Goal: Information Seeking & Learning: Learn about a topic

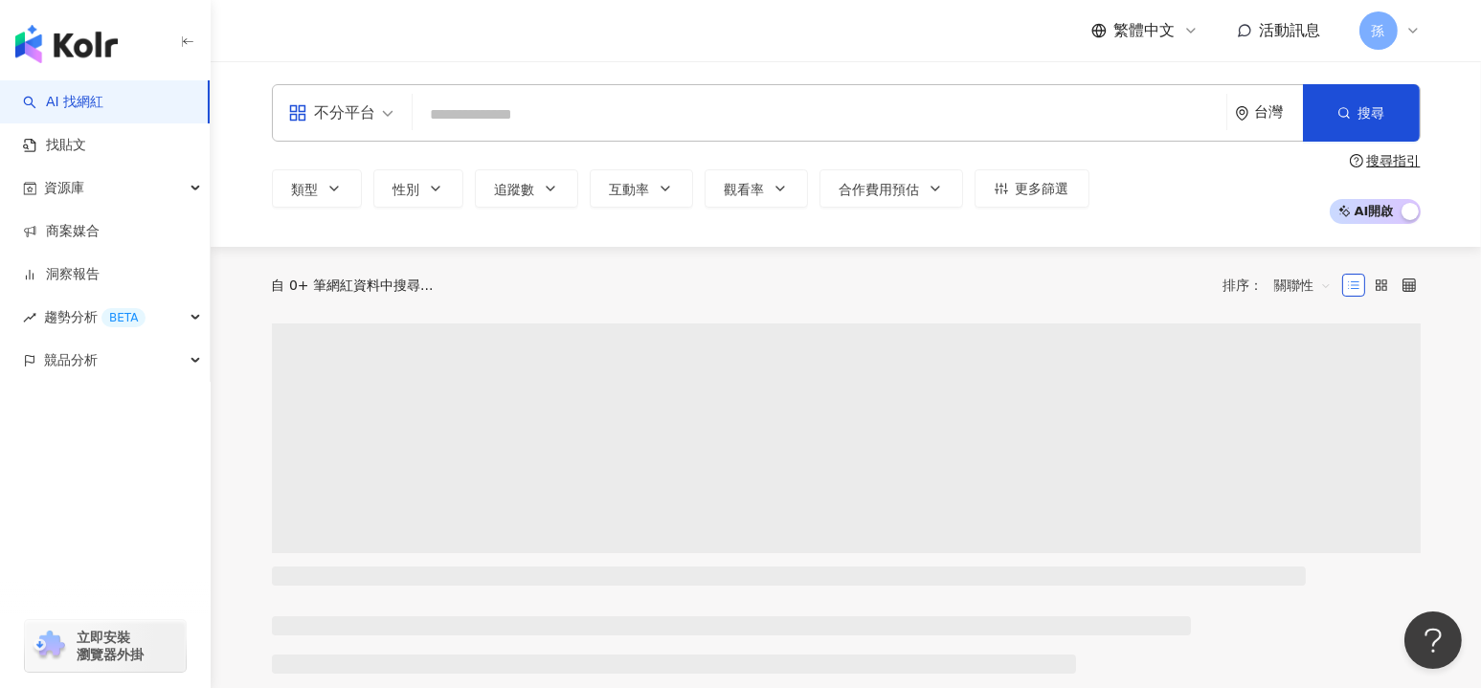
click at [666, 115] on input "search" at bounding box center [819, 115] width 798 height 36
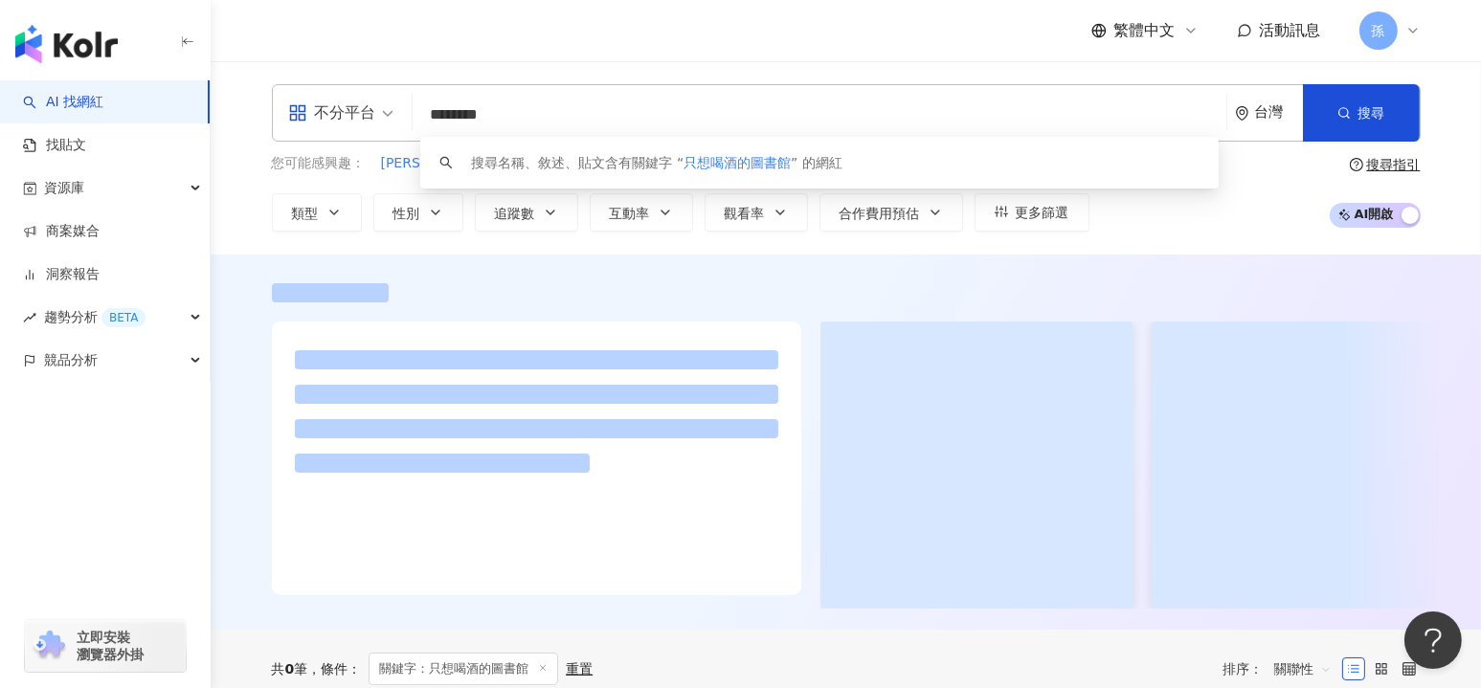
click at [666, 115] on input "********" at bounding box center [819, 115] width 798 height 36
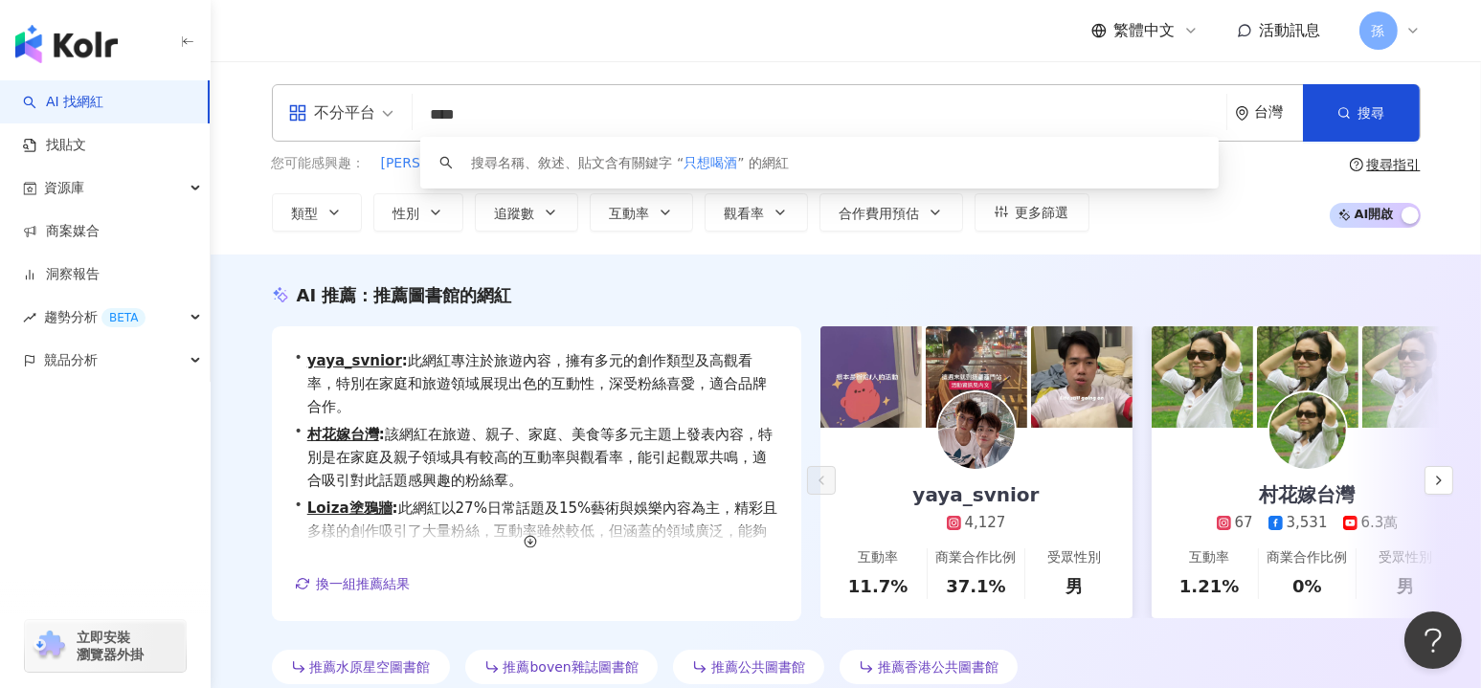
click at [666, 115] on input "****" at bounding box center [819, 115] width 798 height 36
type input "*"
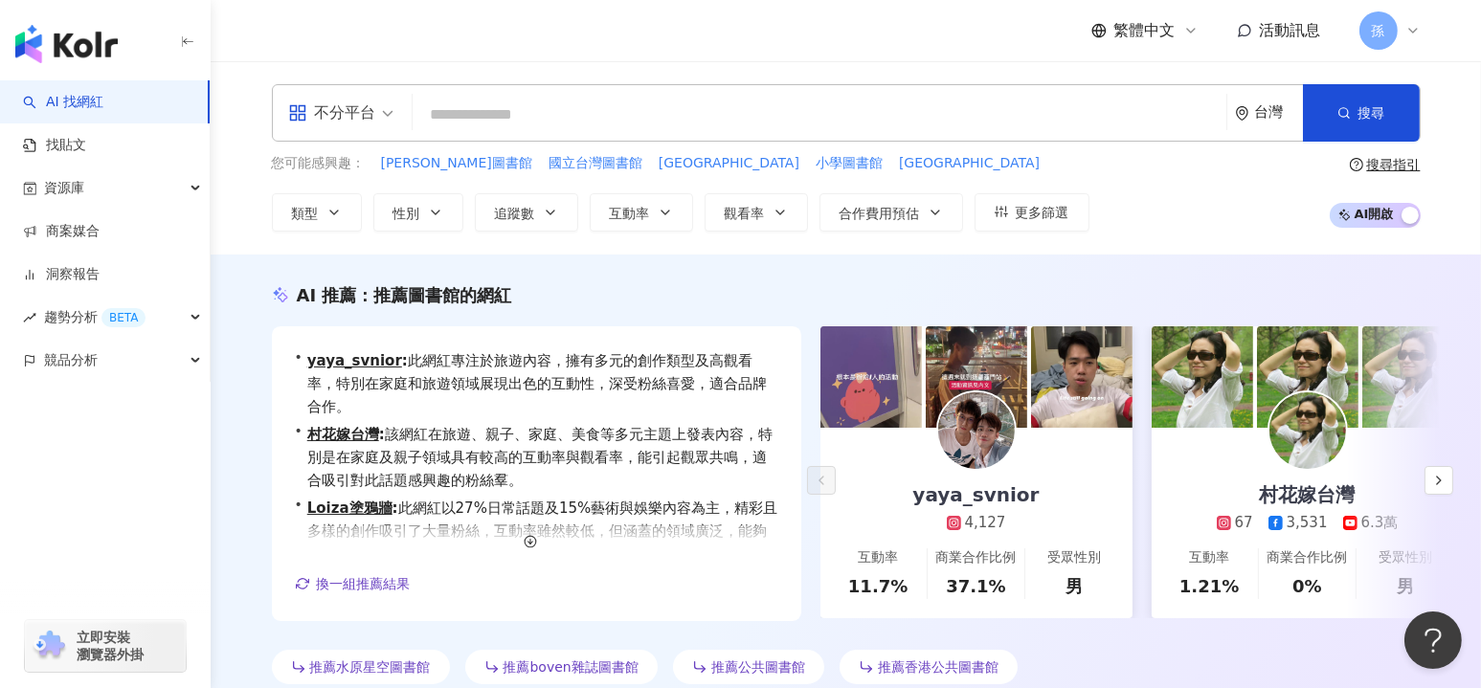
click at [504, 118] on input "search" at bounding box center [819, 115] width 798 height 36
paste input "*****"
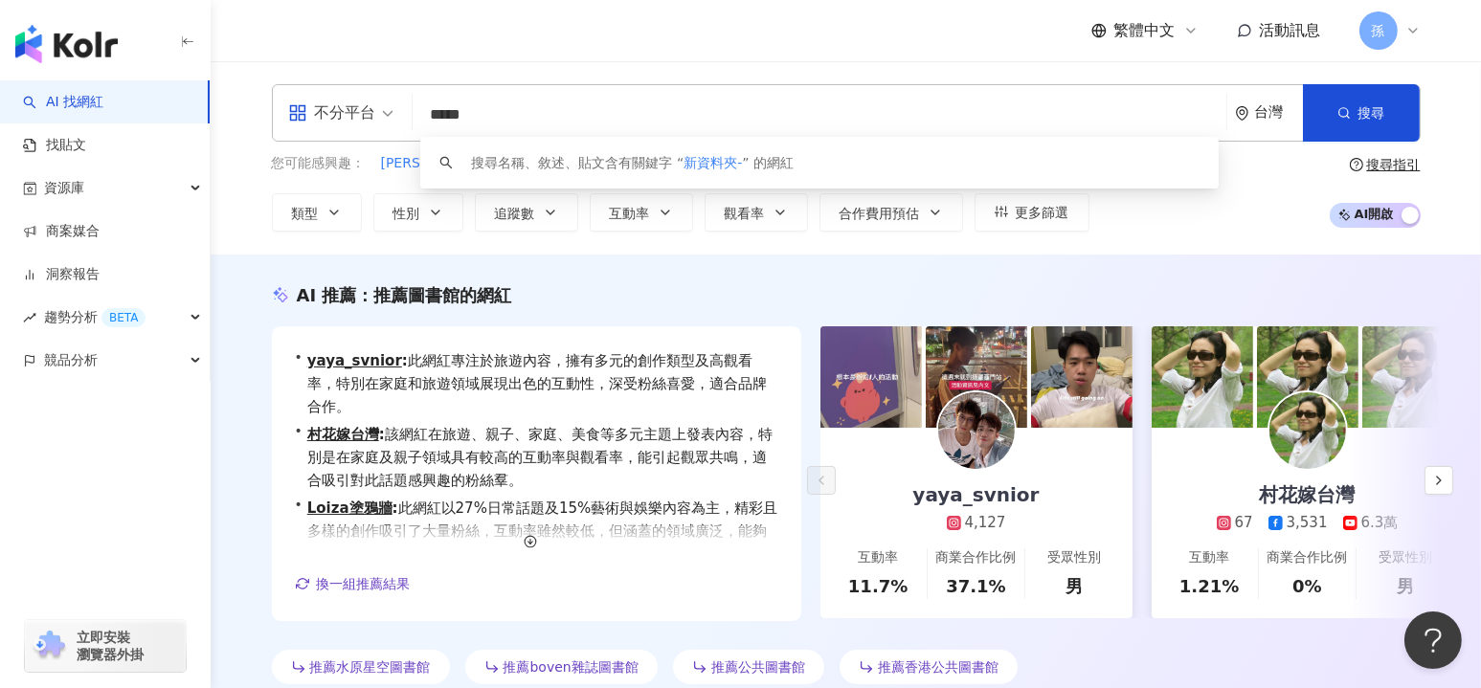
drag, startPoint x: 424, startPoint y: 114, endPoint x: 401, endPoint y: 113, distance: 23.0
click at [401, 113] on div "不分平台 ***** 台灣 搜尋 keyword 搜尋名稱、敘述、貼文含有關鍵字 “ 新資料夾- ” 的網紅" at bounding box center [846, 112] width 1149 height 57
click at [635, 113] on input "********" at bounding box center [819, 115] width 798 height 36
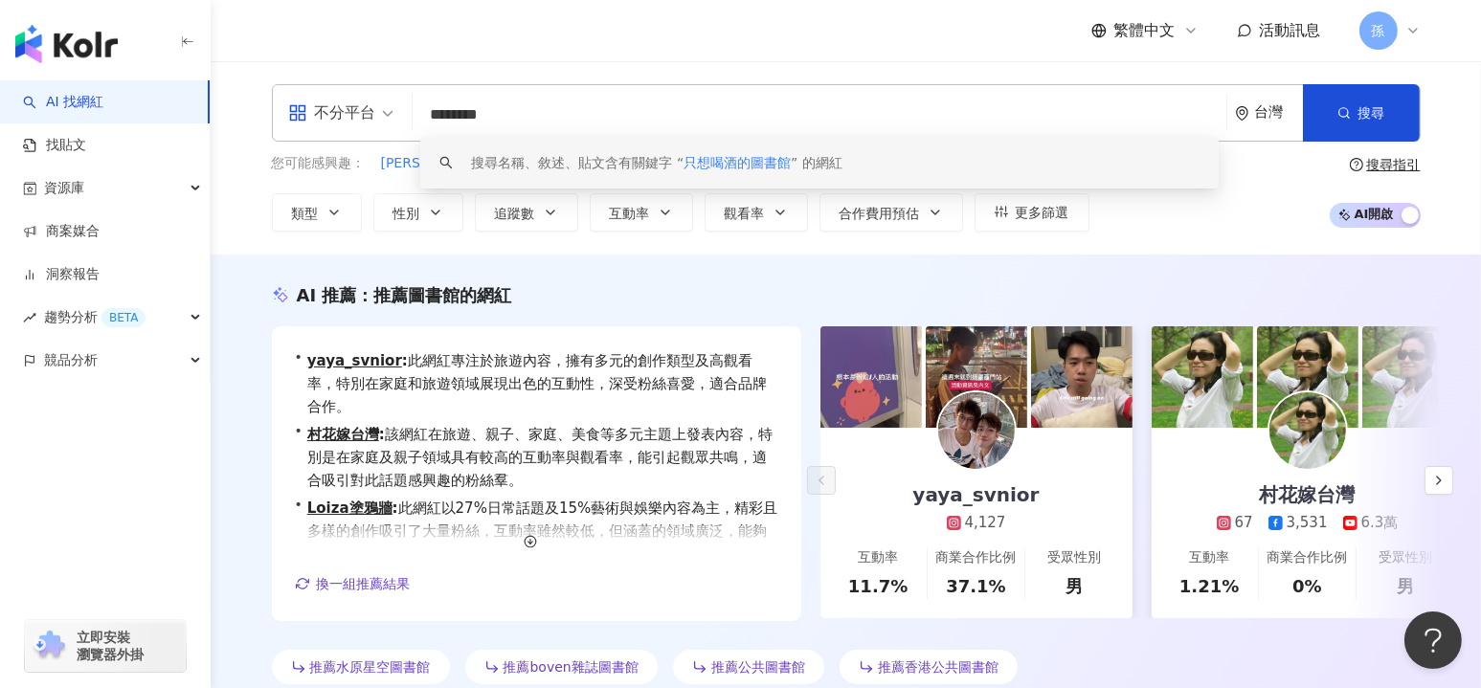
click at [714, 158] on span "只想喝酒的圖書館" at bounding box center [736, 162] width 107 height 15
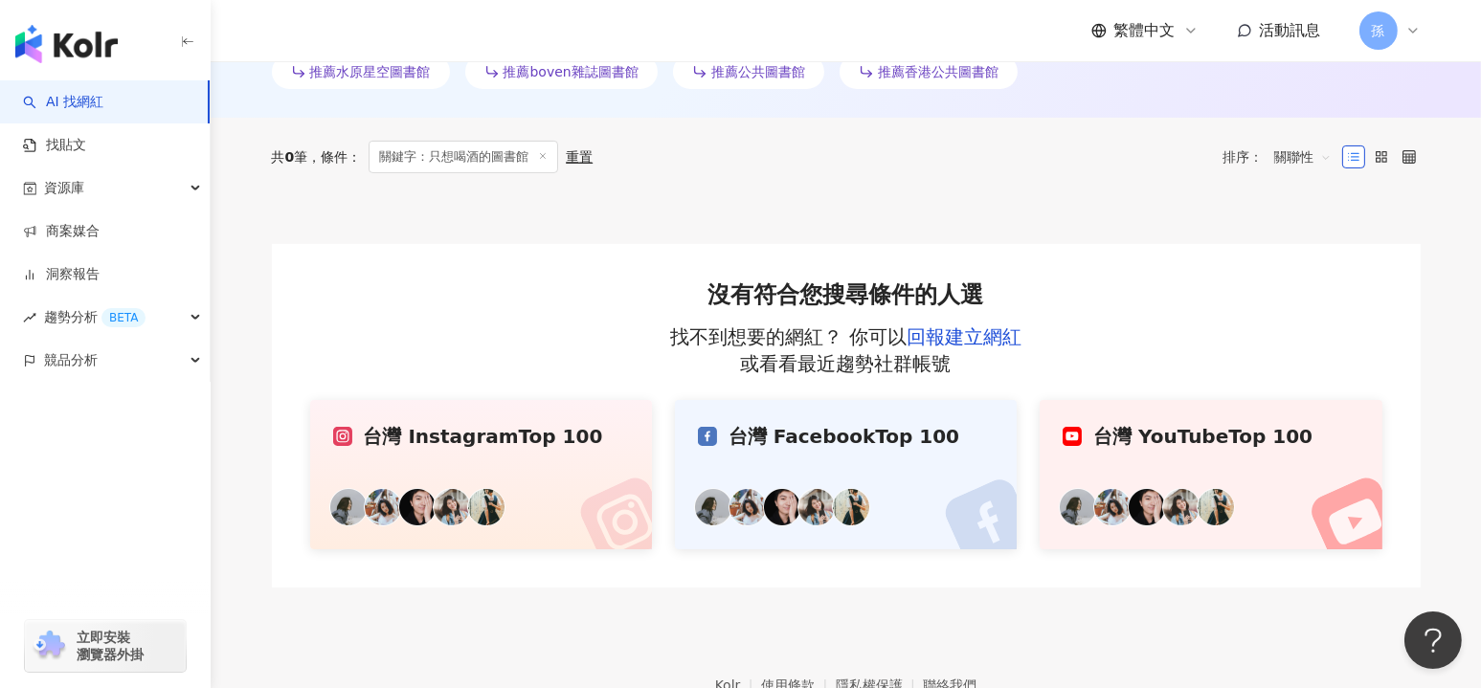
scroll to position [606, 0]
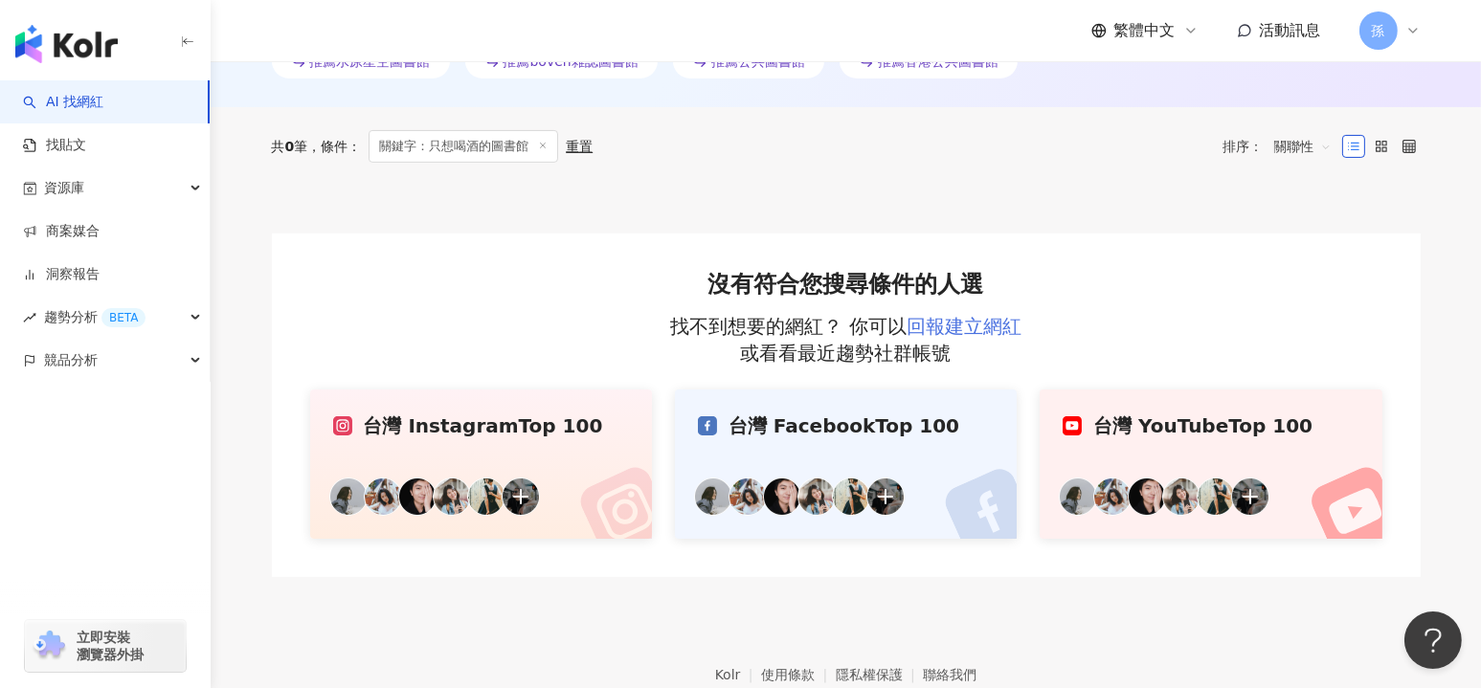
type input "********"
click at [936, 329] on link "回報建立網紅" at bounding box center [964, 326] width 115 height 23
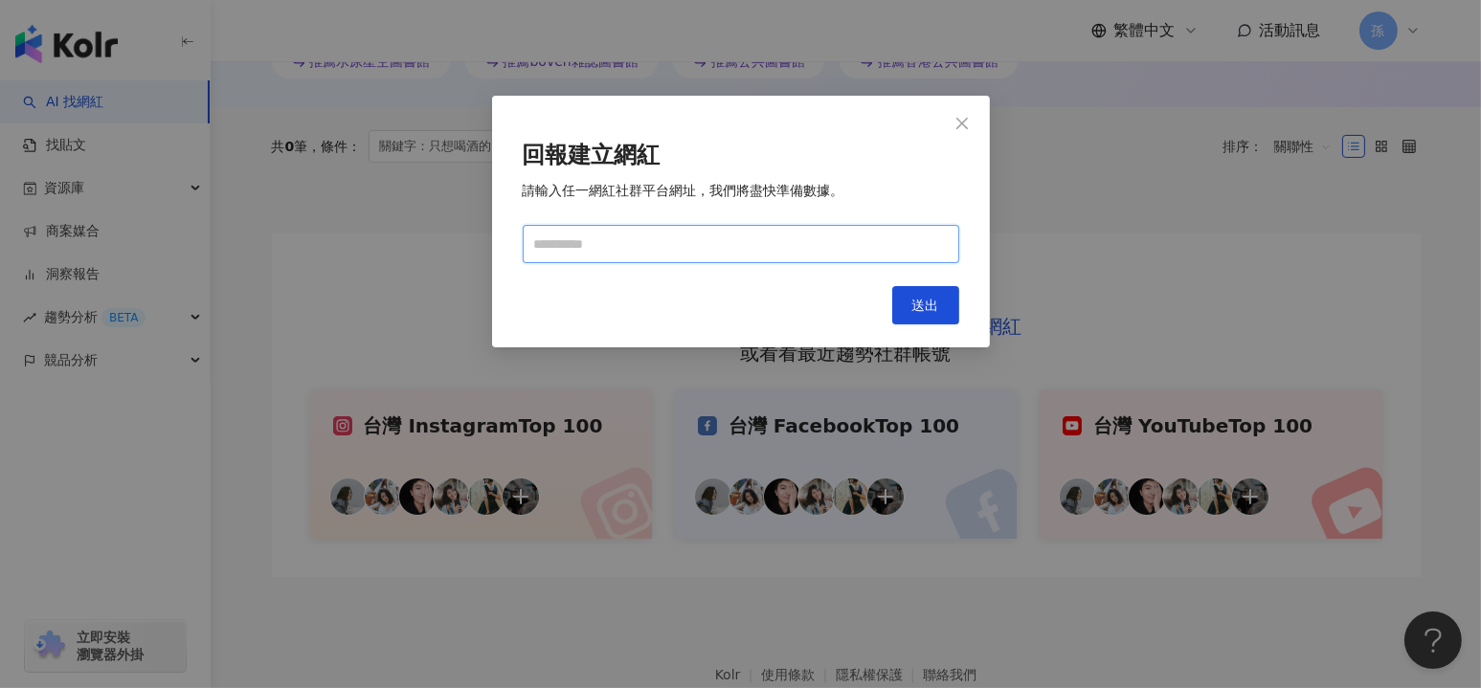
click at [652, 250] on input "text" at bounding box center [741, 244] width 437 height 38
click at [561, 246] on input "text" at bounding box center [741, 244] width 437 height 38
paste input "**********"
click at [535, 241] on input "**********" at bounding box center [741, 244] width 437 height 38
type input "**********"
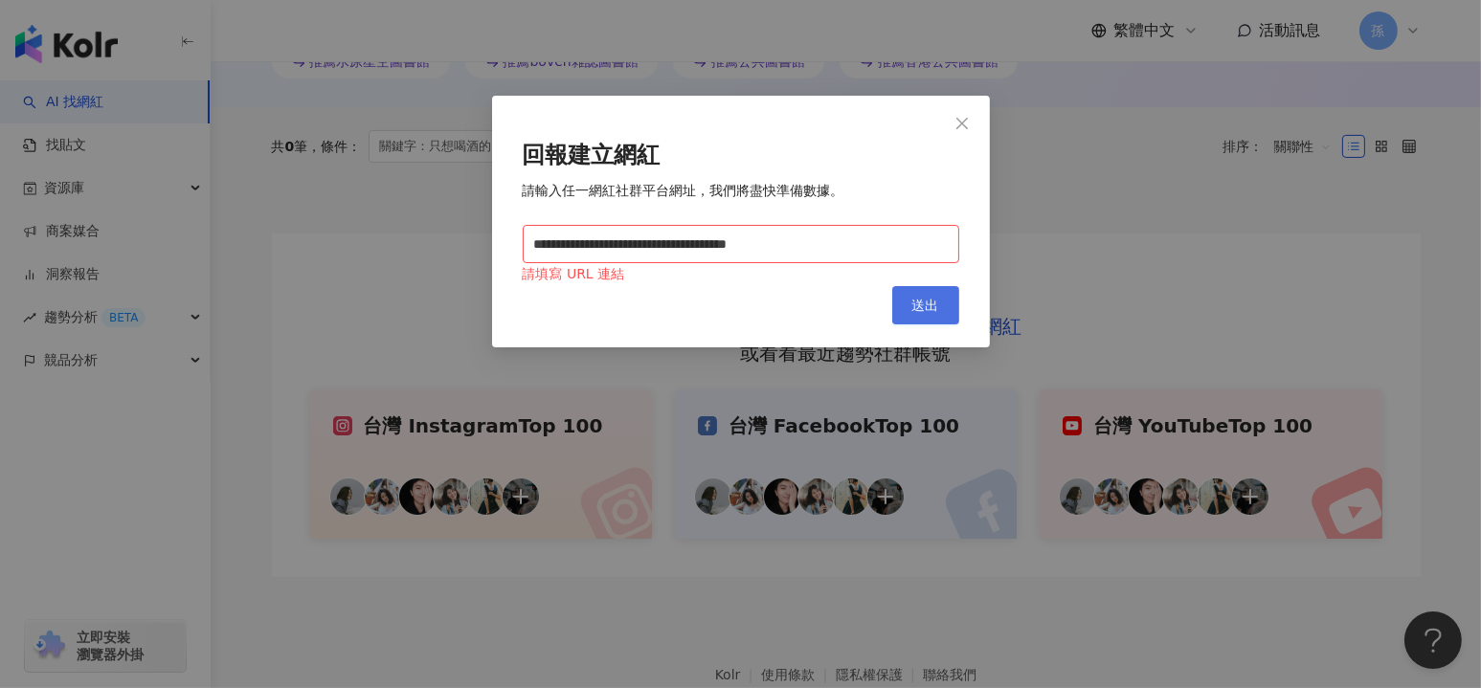
click at [907, 302] on button "送出" at bounding box center [925, 305] width 67 height 38
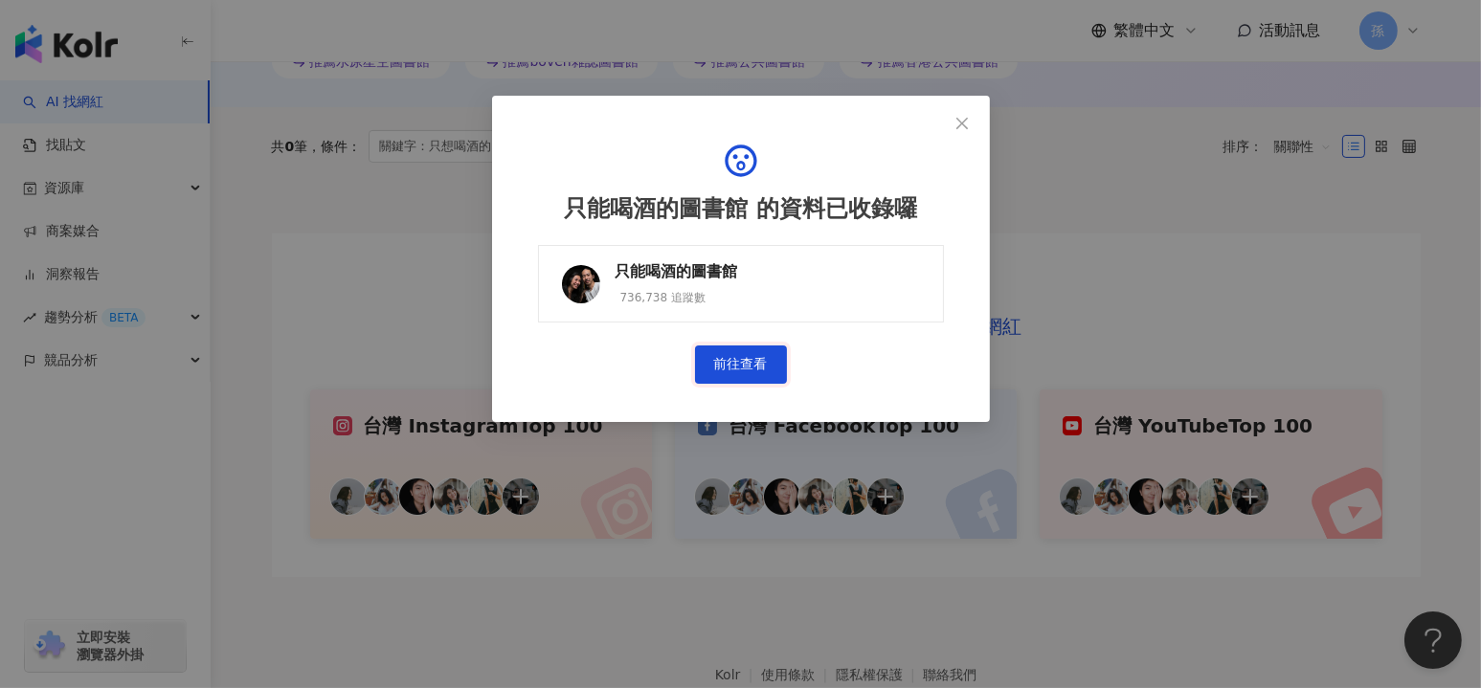
click at [757, 358] on link "前往查看" at bounding box center [741, 365] width 92 height 38
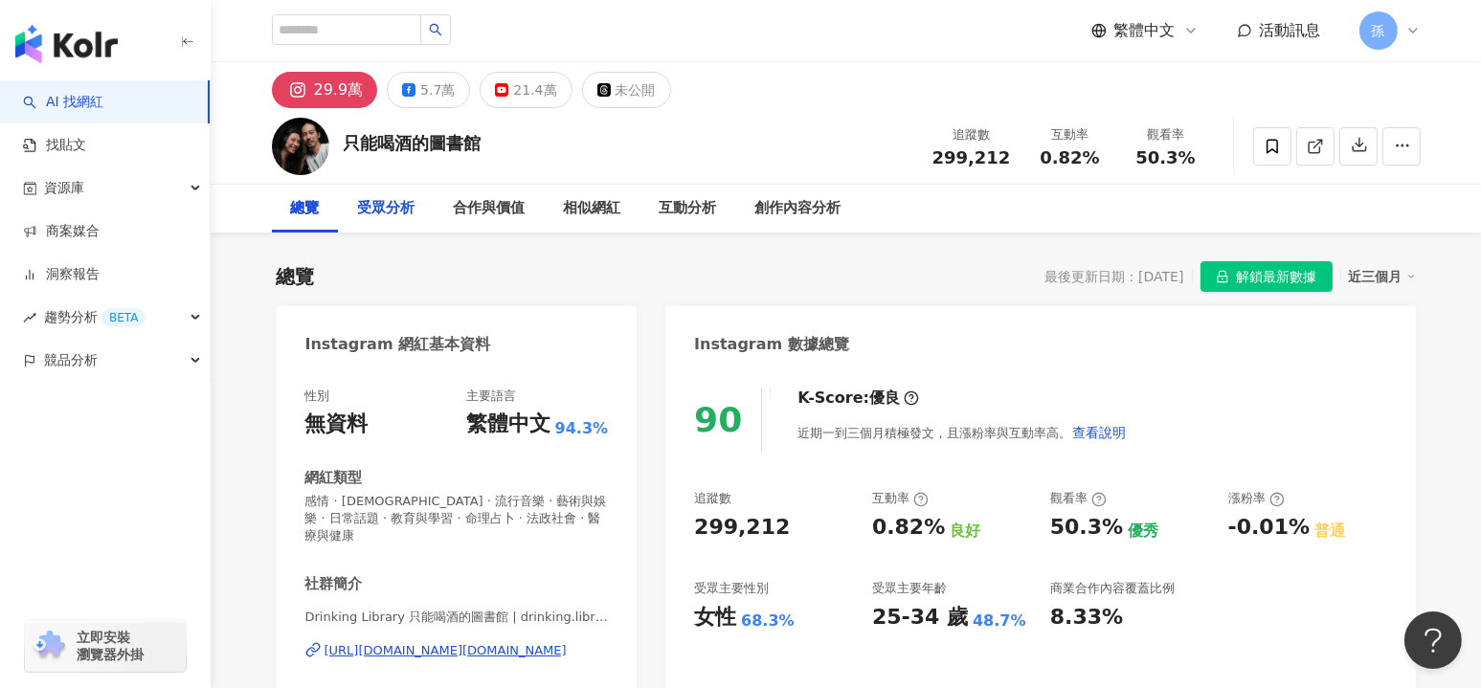
click at [399, 209] on div "受眾分析" at bounding box center [386, 208] width 57 height 23
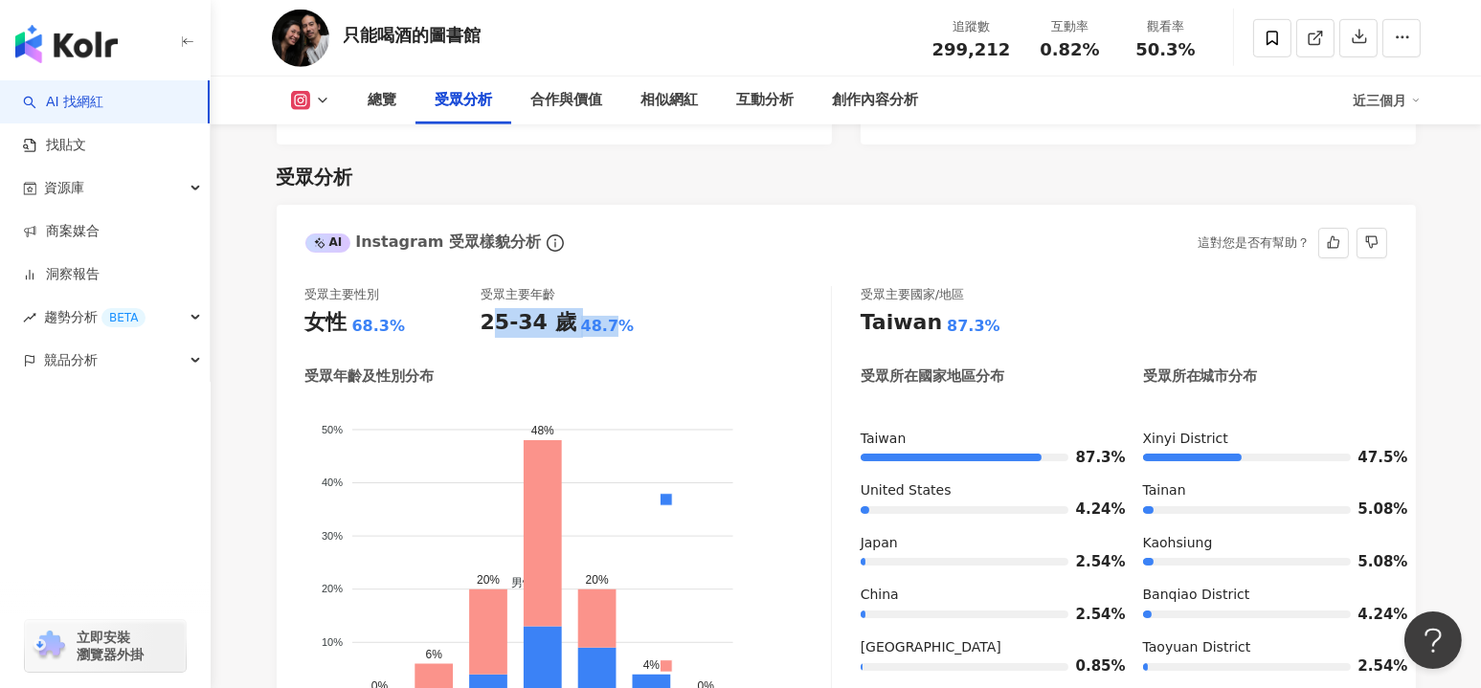
drag, startPoint x: 490, startPoint y: 301, endPoint x: 603, endPoint y: 300, distance: 113.0
click at [603, 308] on div "25-34 歲 48.7%" at bounding box center [568, 323] width 175 height 30
click at [676, 304] on div "受眾主要性別 女性 68.3% 受眾主要年齡 25-34 歲 48.7%" at bounding box center [568, 312] width 526 height 52
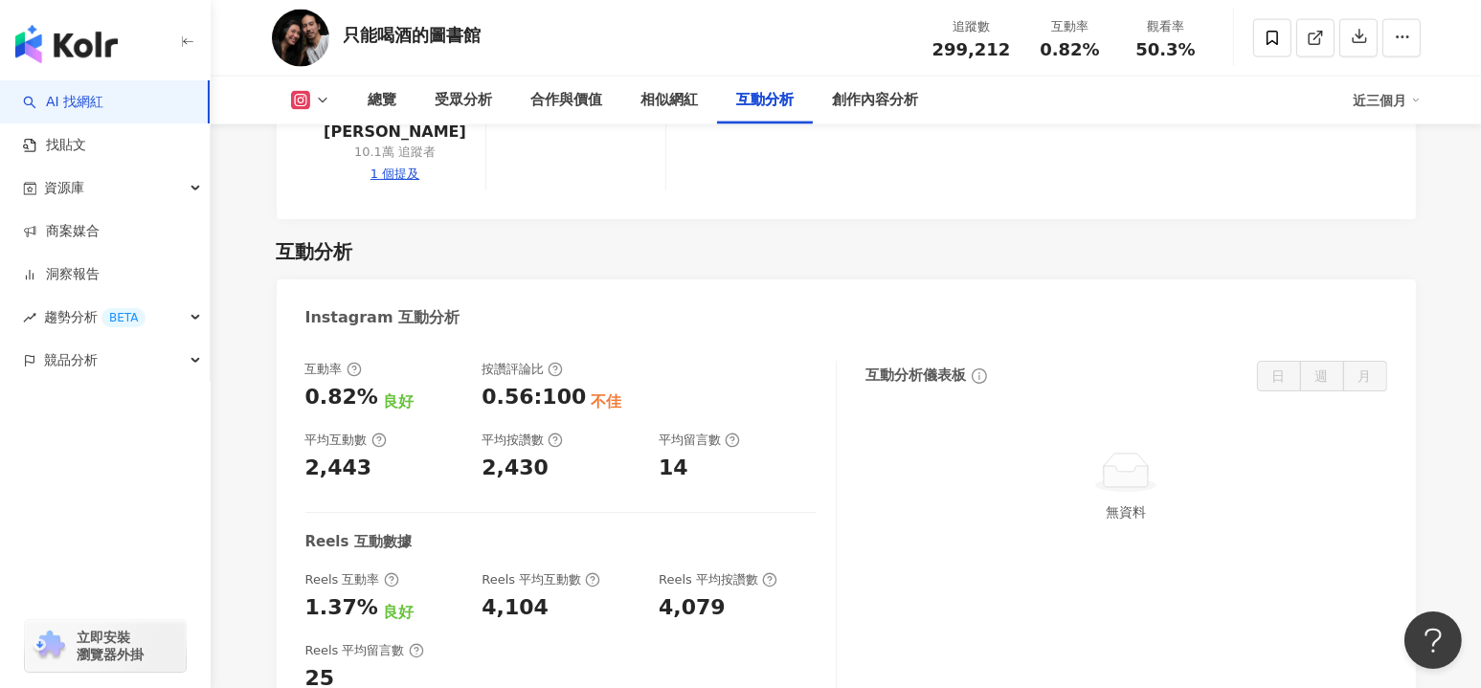
scroll to position [3746, 0]
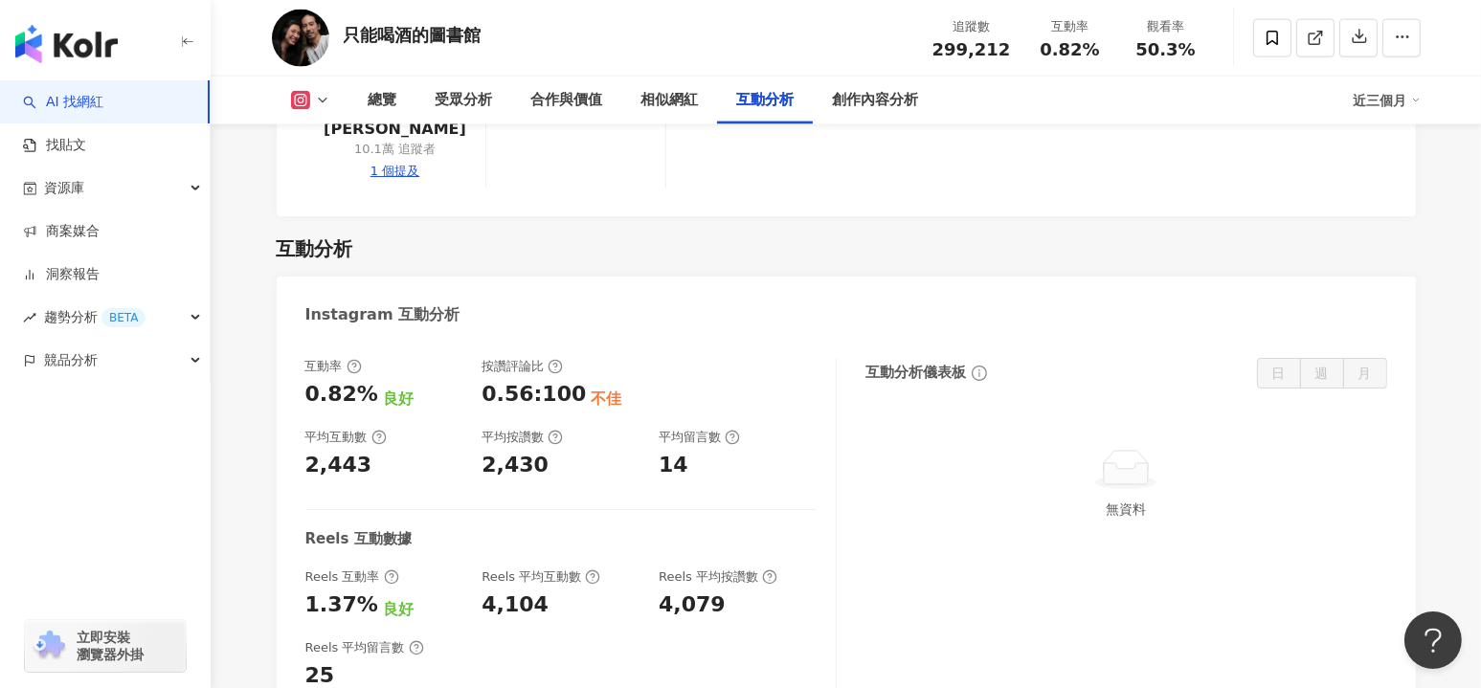
click at [325, 101] on icon at bounding box center [322, 100] width 15 height 15
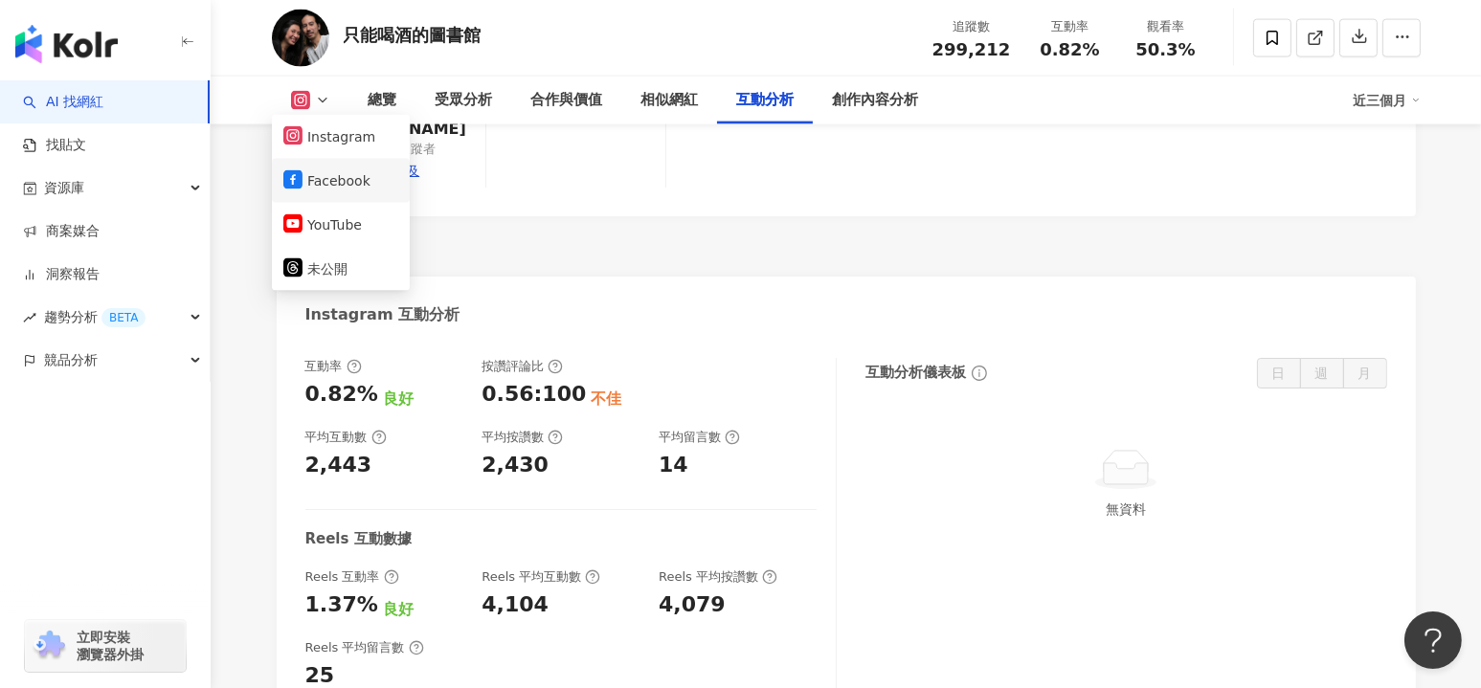
click at [327, 175] on button "Facebook" at bounding box center [340, 181] width 115 height 27
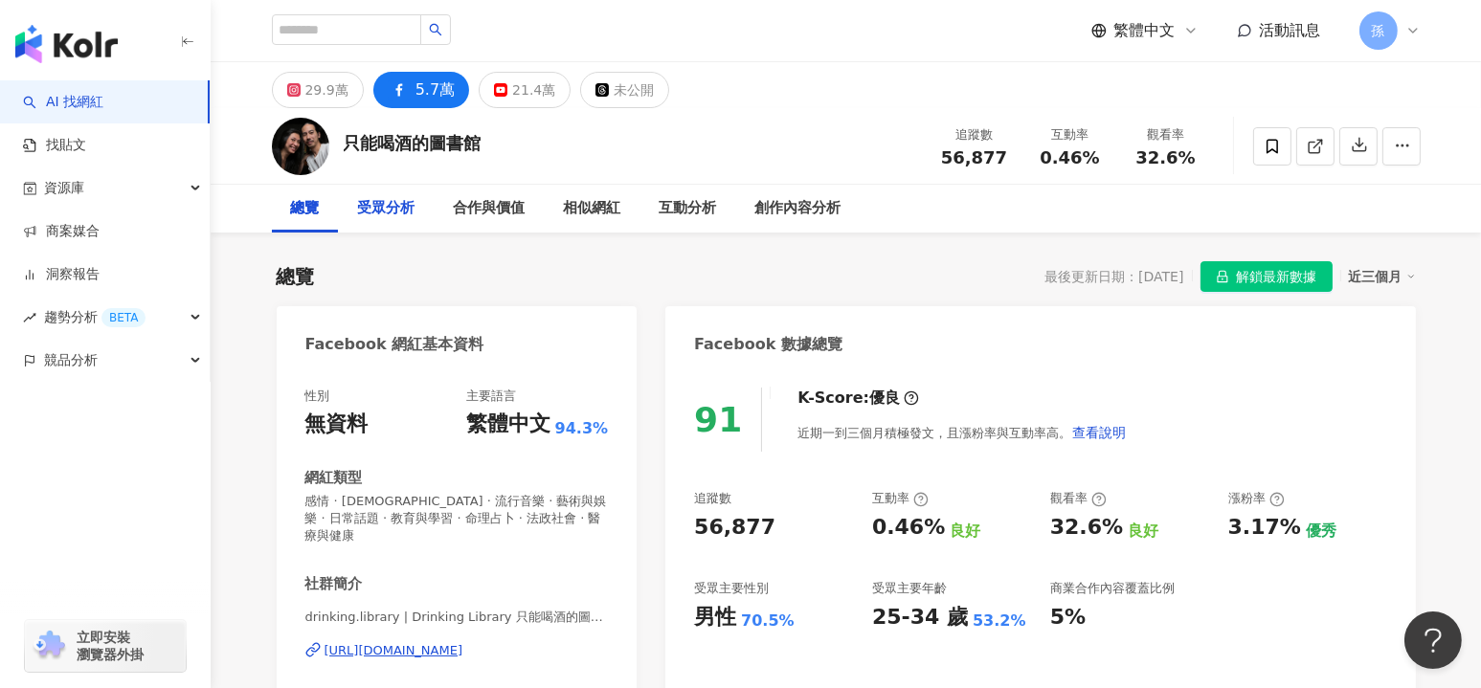
click at [391, 209] on div "受眾分析" at bounding box center [386, 208] width 57 height 23
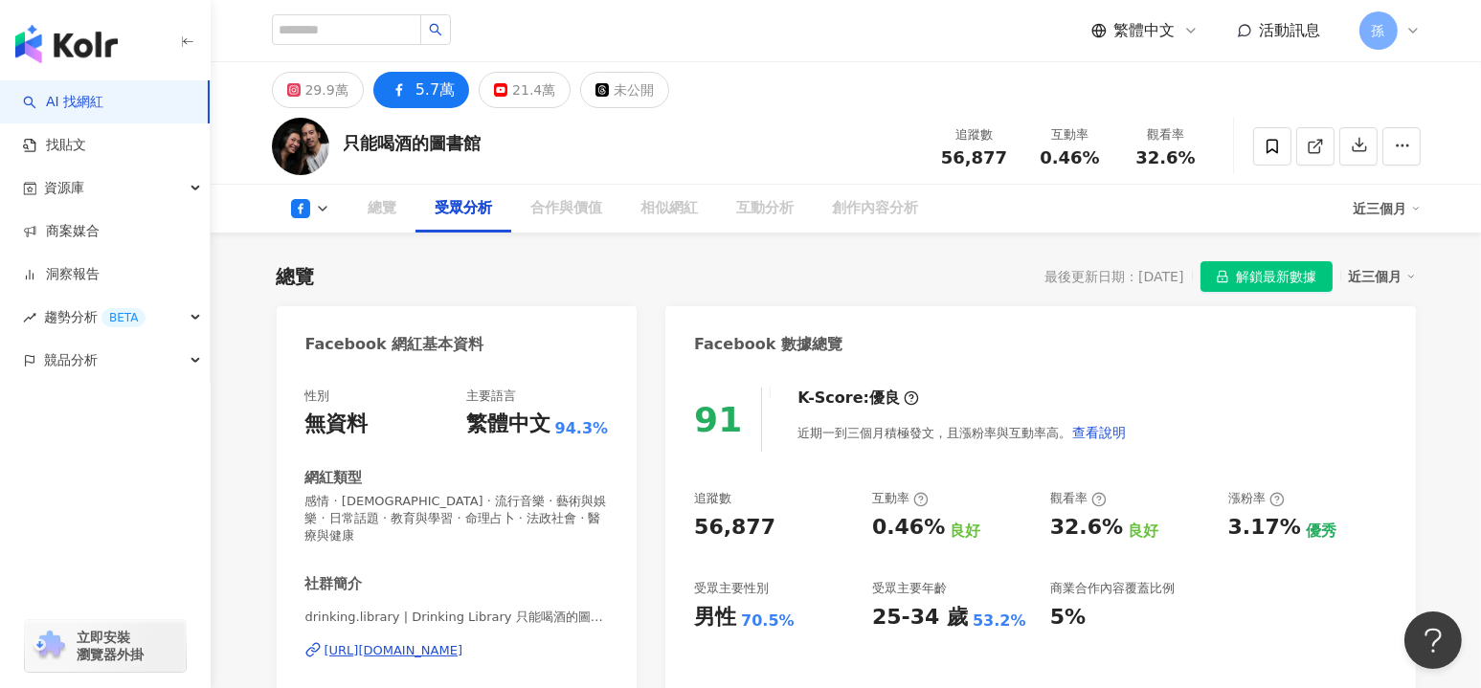
scroll to position [1623, 0]
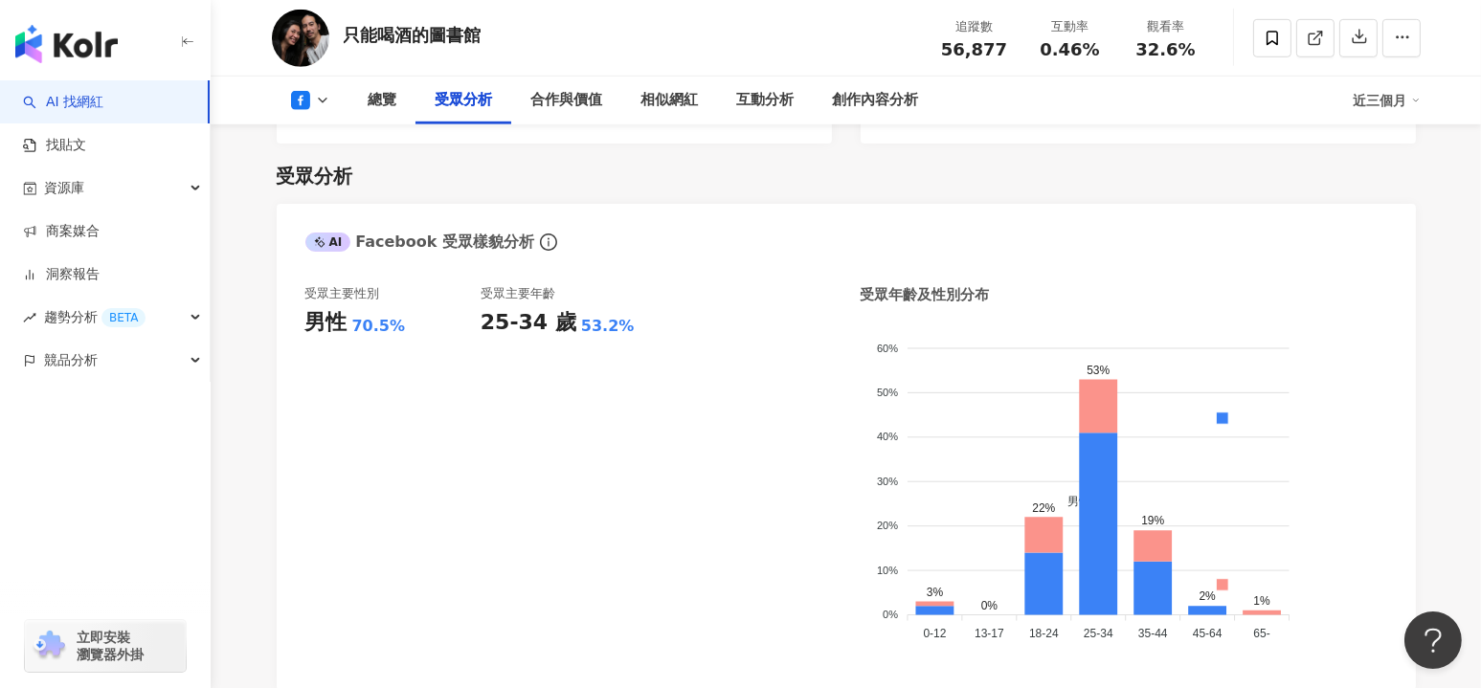
click at [313, 99] on button at bounding box center [311, 100] width 78 height 19
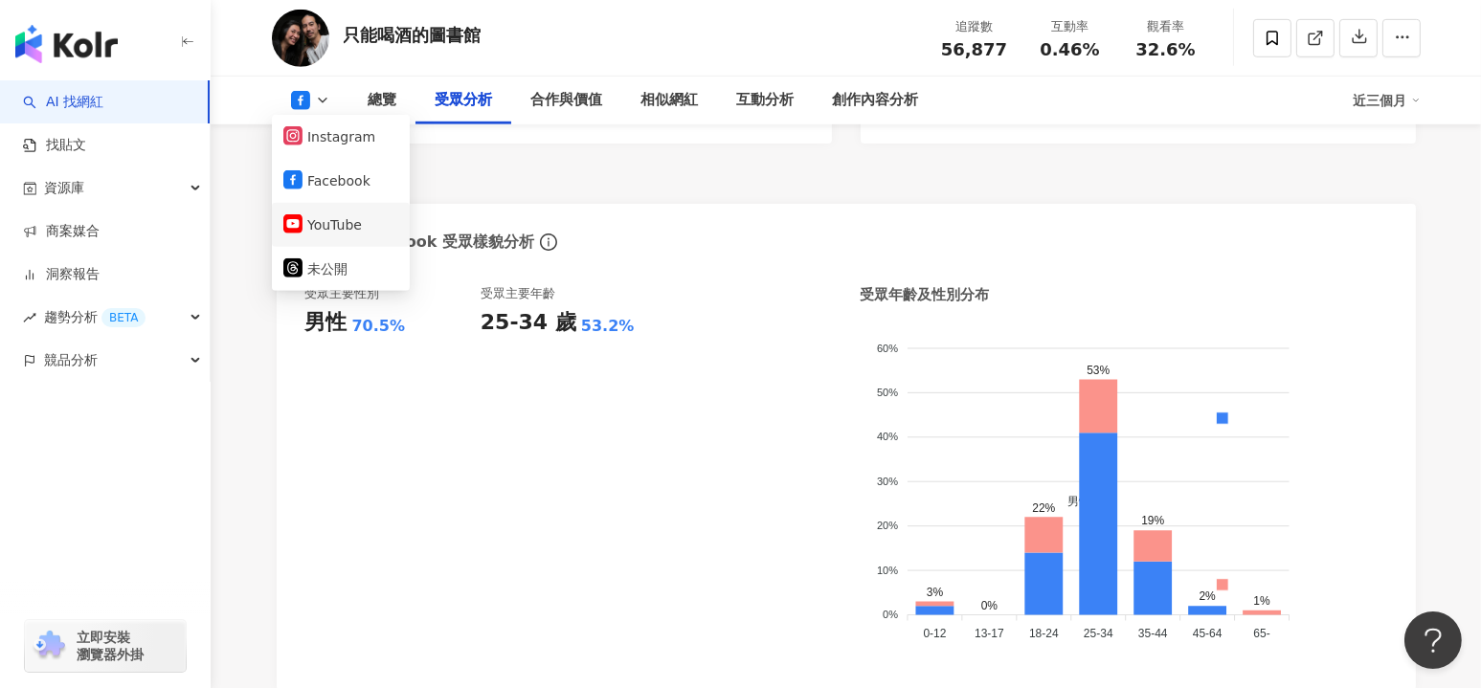
click at [328, 224] on button "YouTube" at bounding box center [340, 225] width 115 height 27
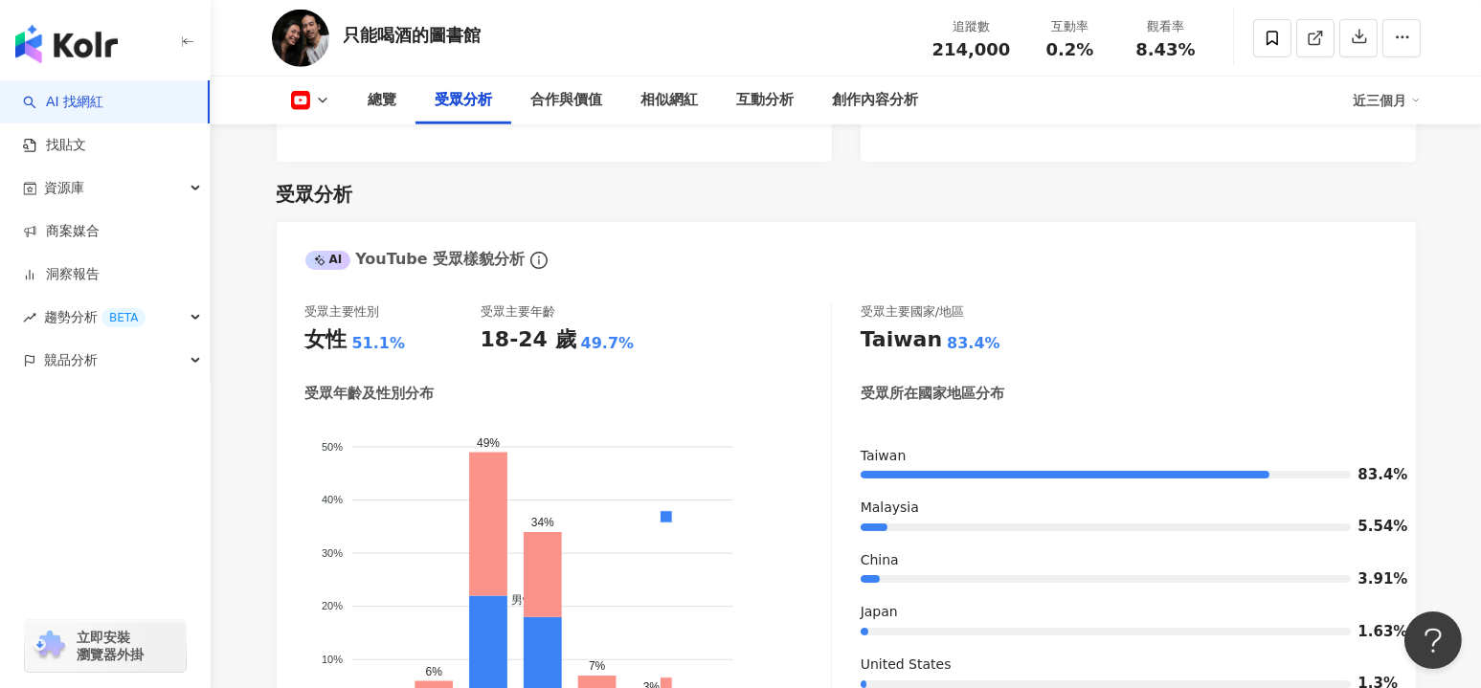
scroll to position [1640, 0]
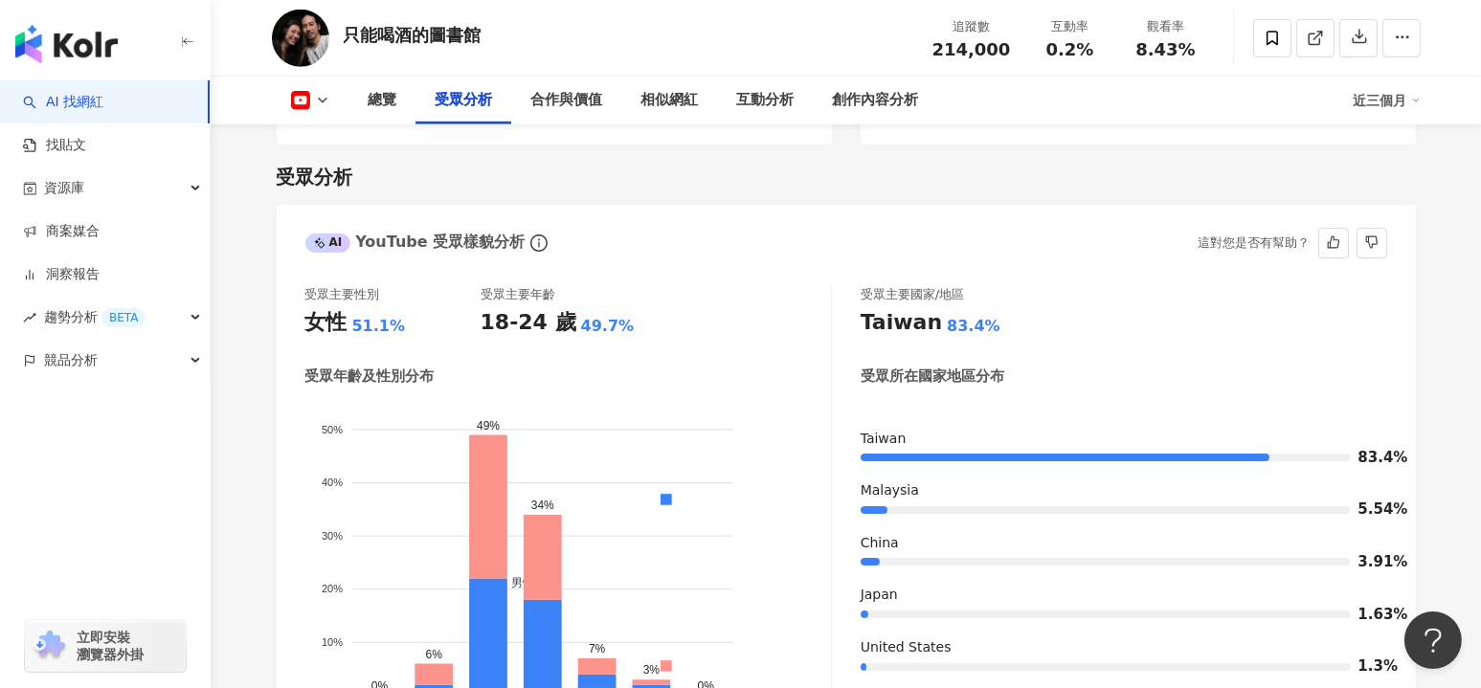
click at [697, 293] on div "受眾主要性別 女性 51.1% 受眾主要年齡 18-24 歲 49.7%" at bounding box center [568, 312] width 526 height 52
click at [392, 40] on div "只能喝酒的圖書館" at bounding box center [413, 35] width 138 height 24
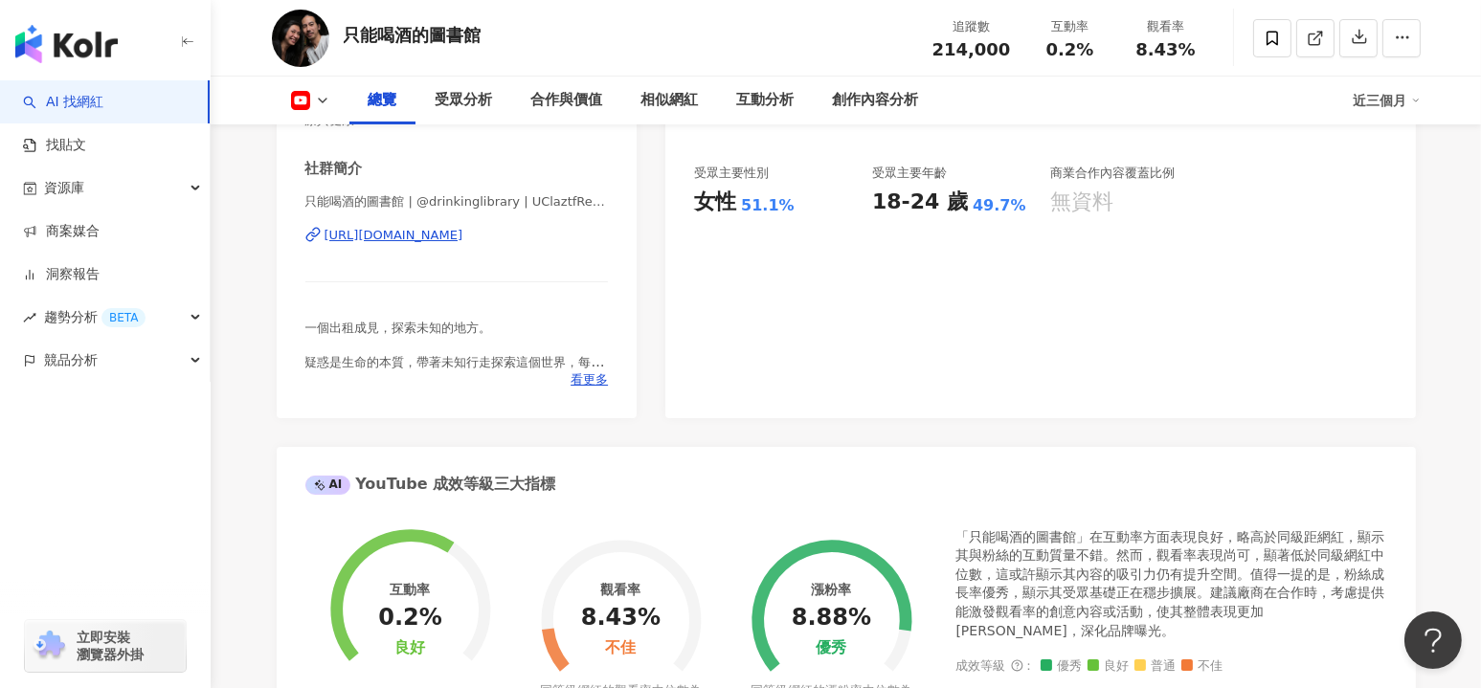
scroll to position [0, 0]
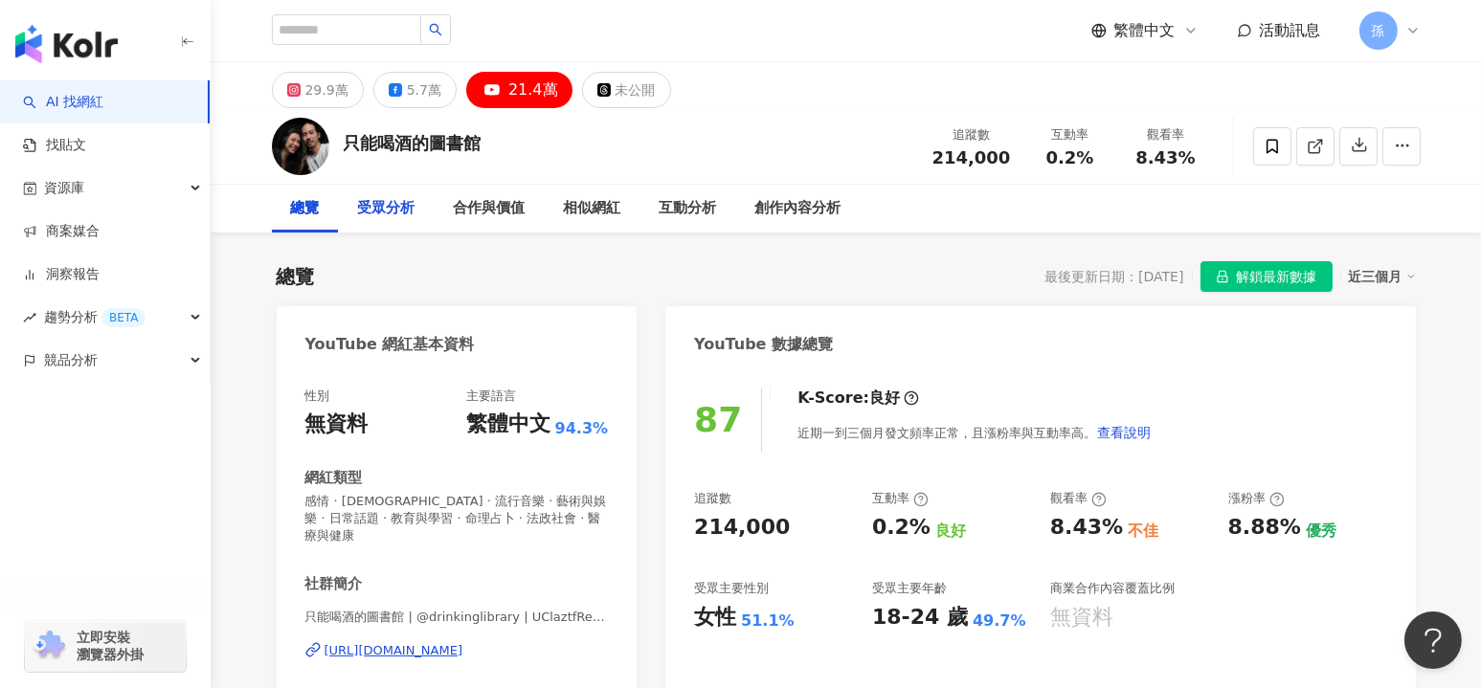
click at [400, 212] on div "受眾分析" at bounding box center [386, 208] width 57 height 23
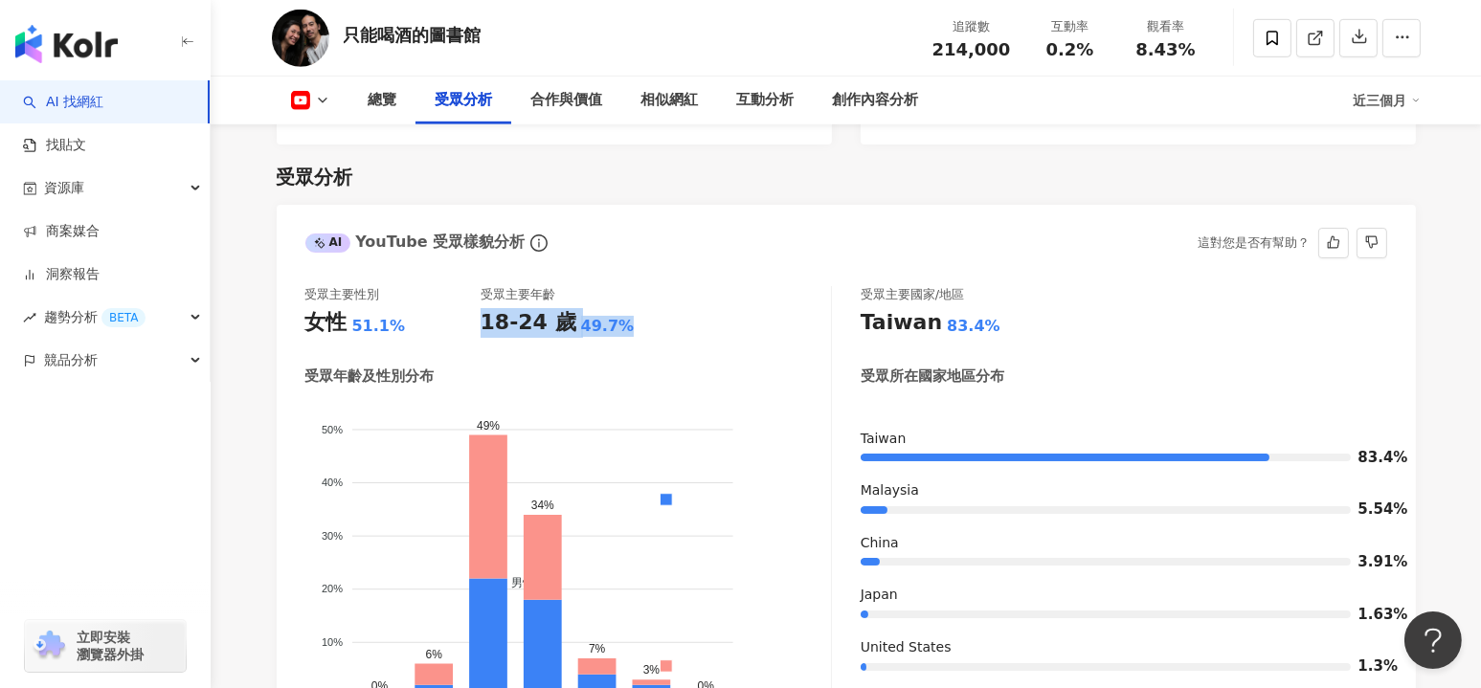
drag, startPoint x: 480, startPoint y: 313, endPoint x: 644, endPoint y: 318, distance: 164.7
click at [644, 318] on div "受眾主要性別 女性 51.1% 受眾主要年齡 18-24 歲 49.7% 受眾年齡及性別分布 男性 女性 50% 50% 40% 40% 30% 30% 20…" at bounding box center [568, 514] width 526 height 456
click at [697, 310] on div "受眾主要性別 女性 51.1% 受眾主要年齡 18-24 歲 49.7%" at bounding box center [568, 312] width 526 height 52
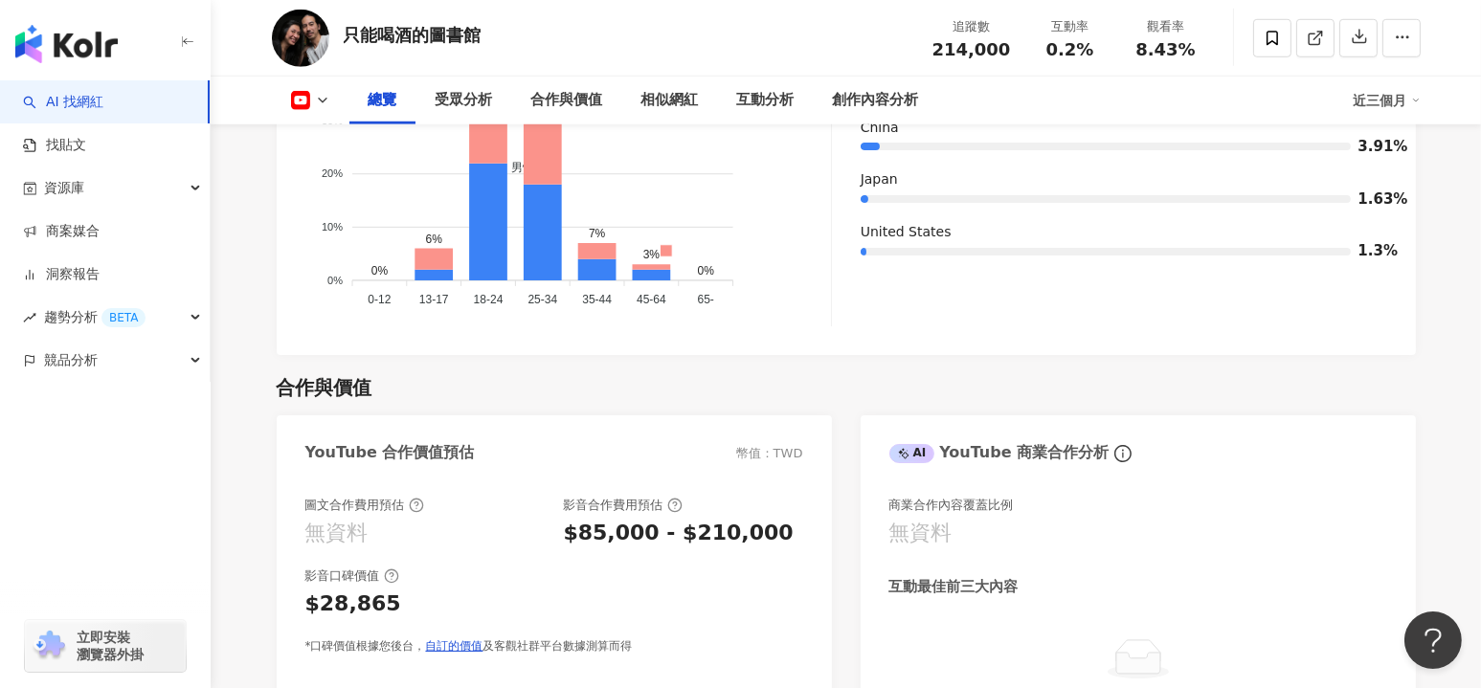
scroll to position [0, 0]
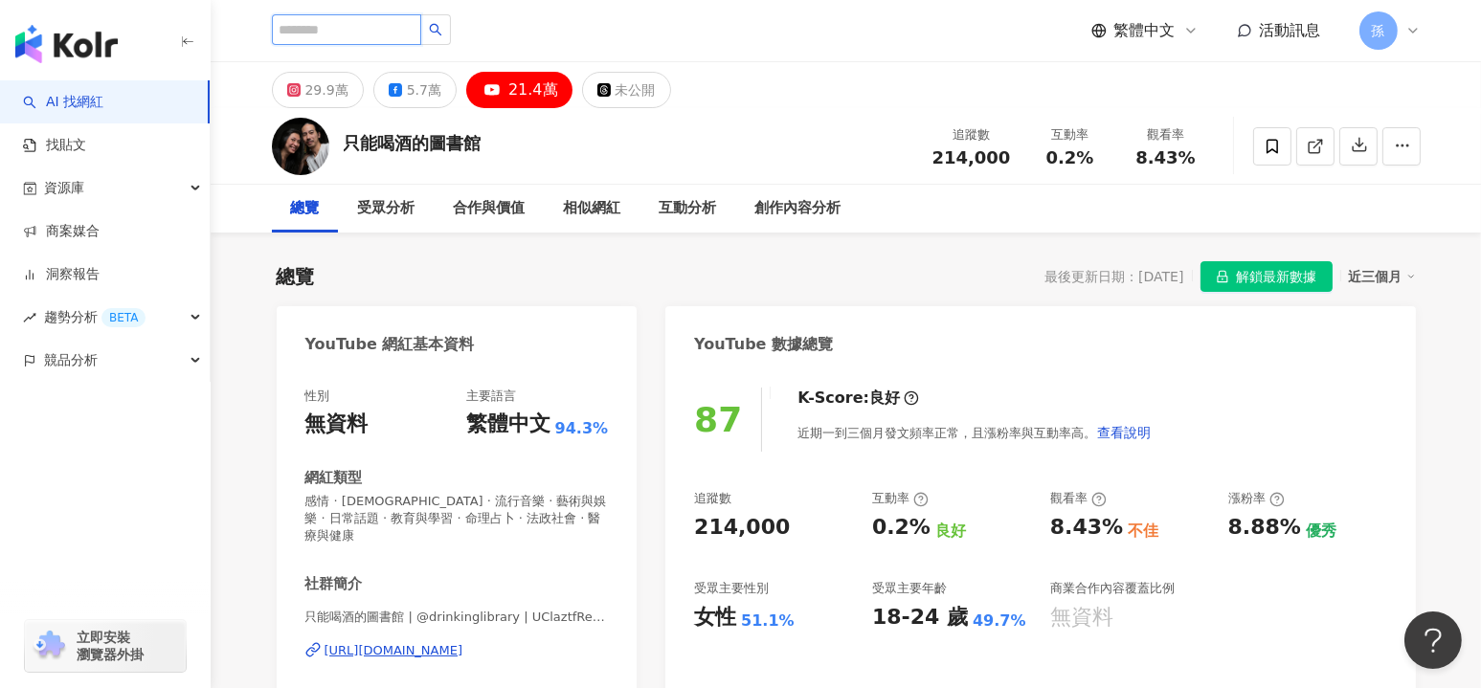
click at [396, 23] on input "search" at bounding box center [346, 29] width 149 height 31
type input "*"
paste input "***"
type input "***"
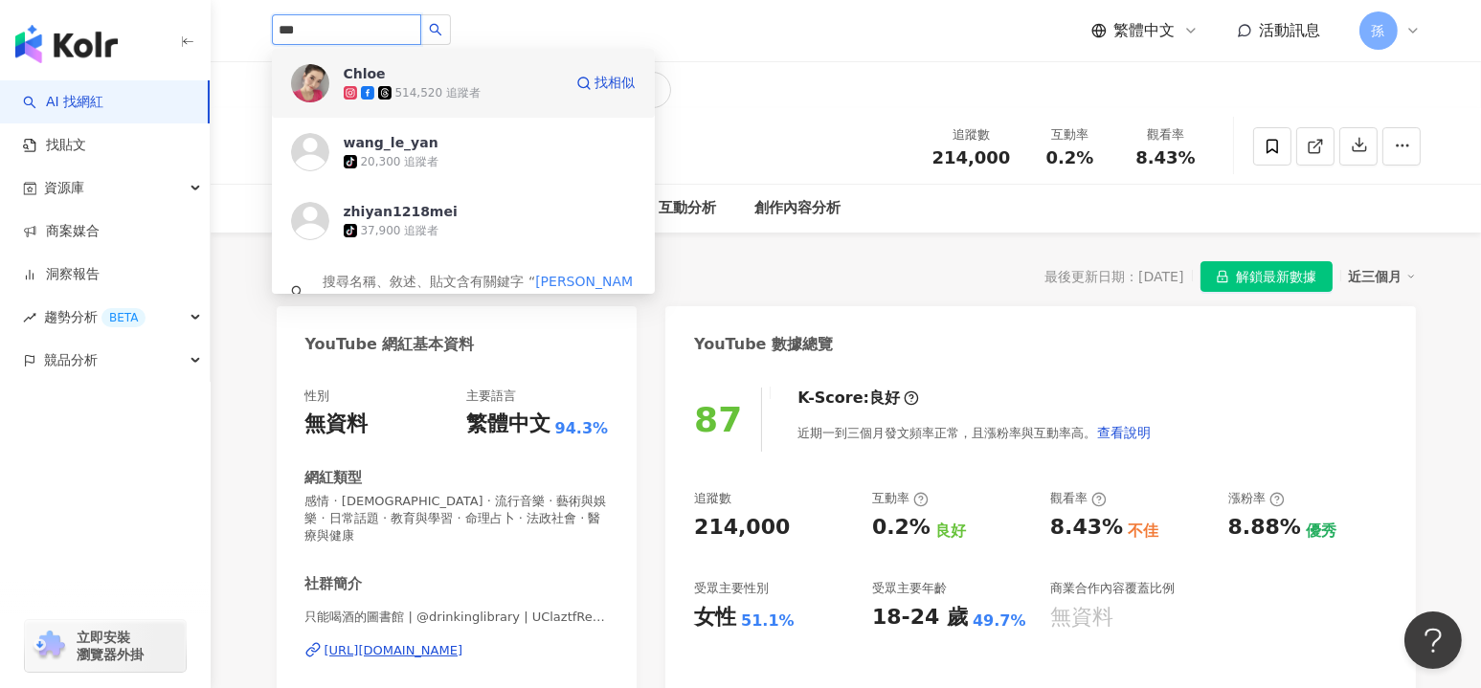
click at [402, 67] on span "Chloe" at bounding box center [406, 73] width 124 height 19
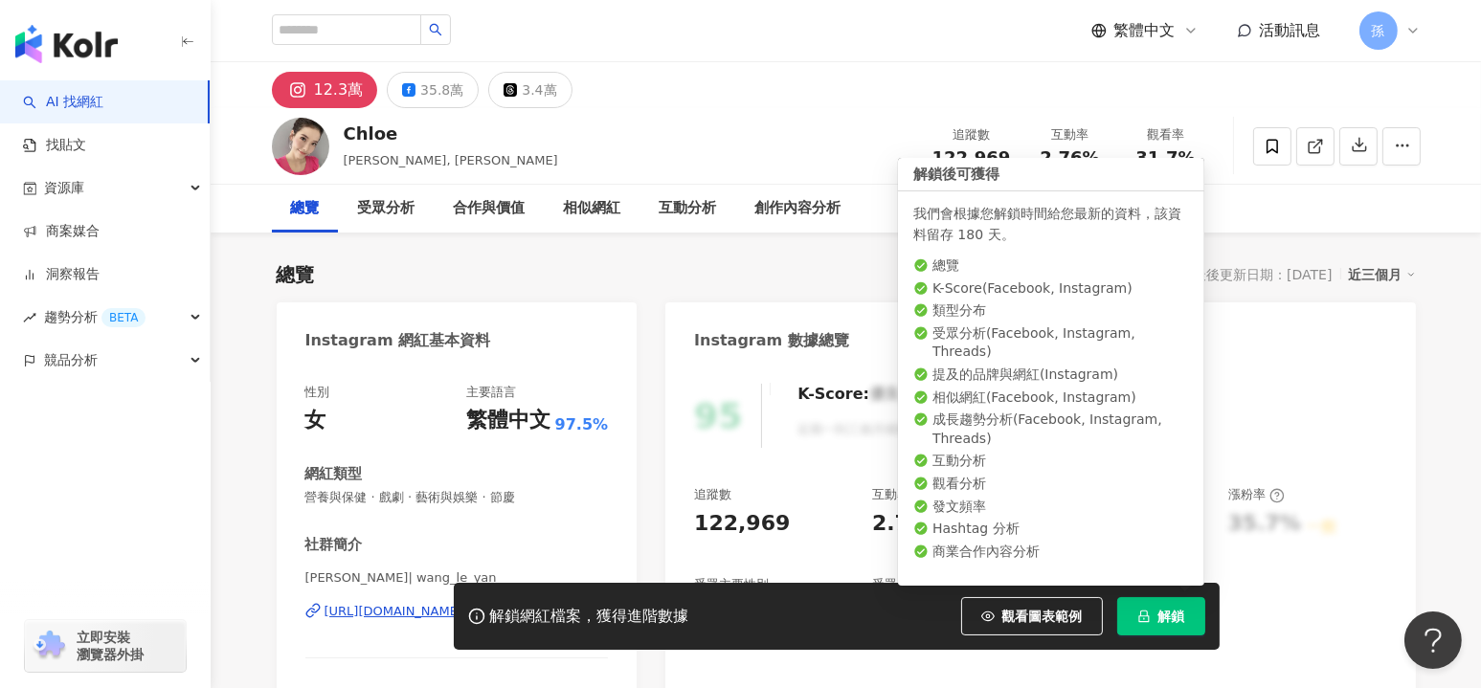
click at [1140, 619] on icon "lock" at bounding box center [1143, 616] width 13 height 13
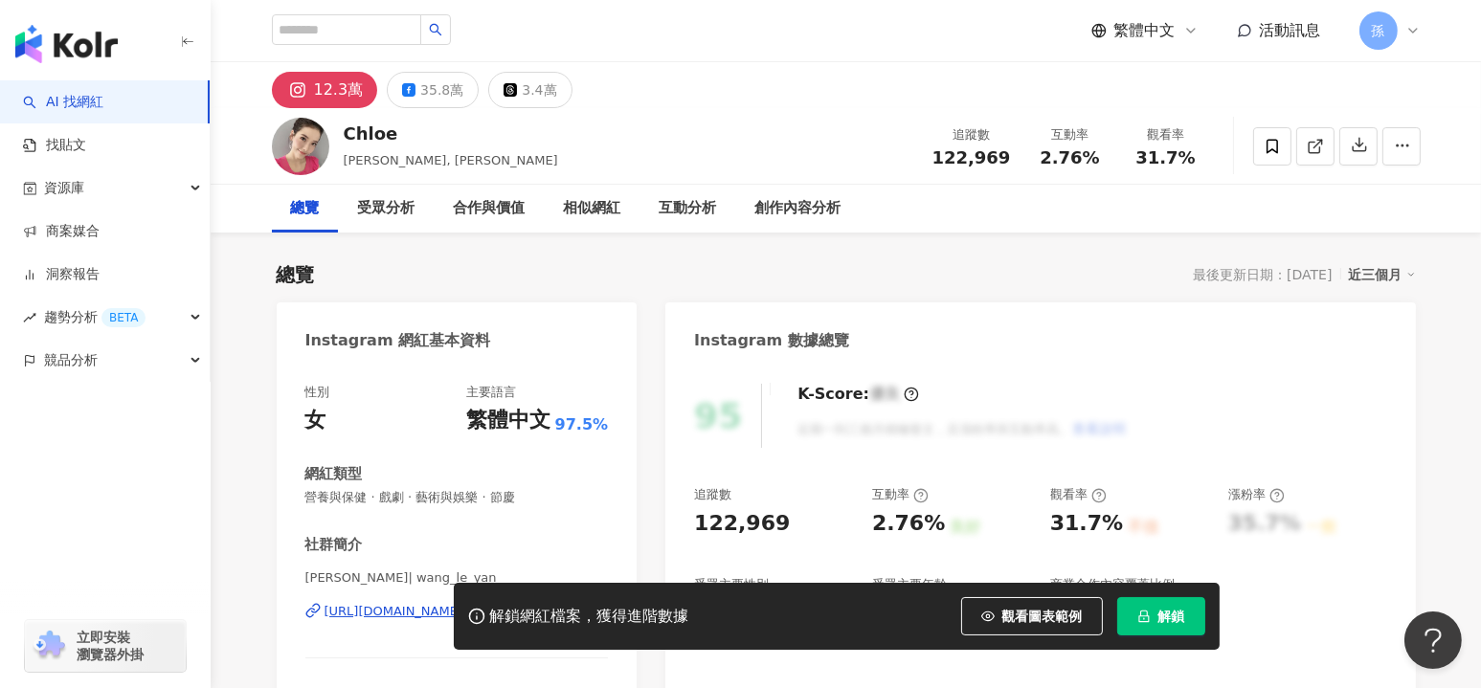
click at [1169, 604] on button "解鎖" at bounding box center [1161, 616] width 88 height 38
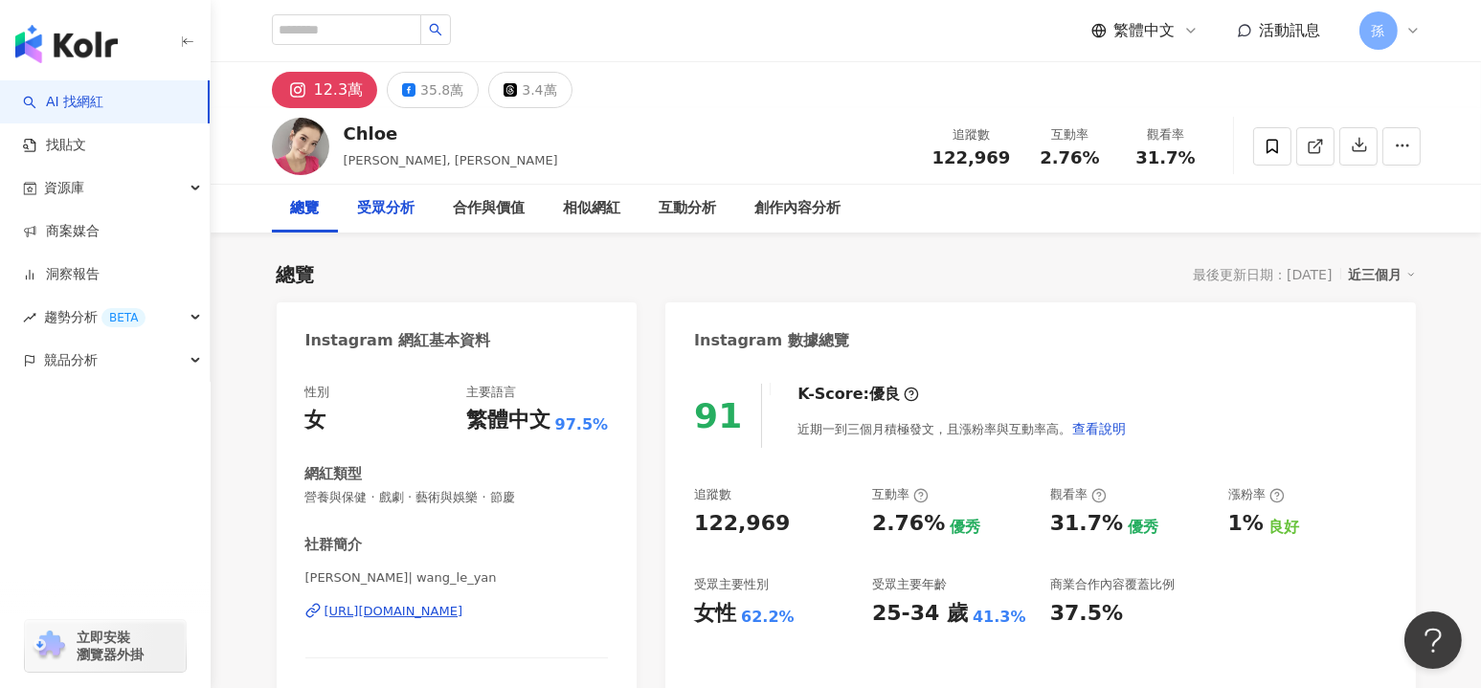
click at [384, 202] on div "受眾分析" at bounding box center [386, 208] width 57 height 23
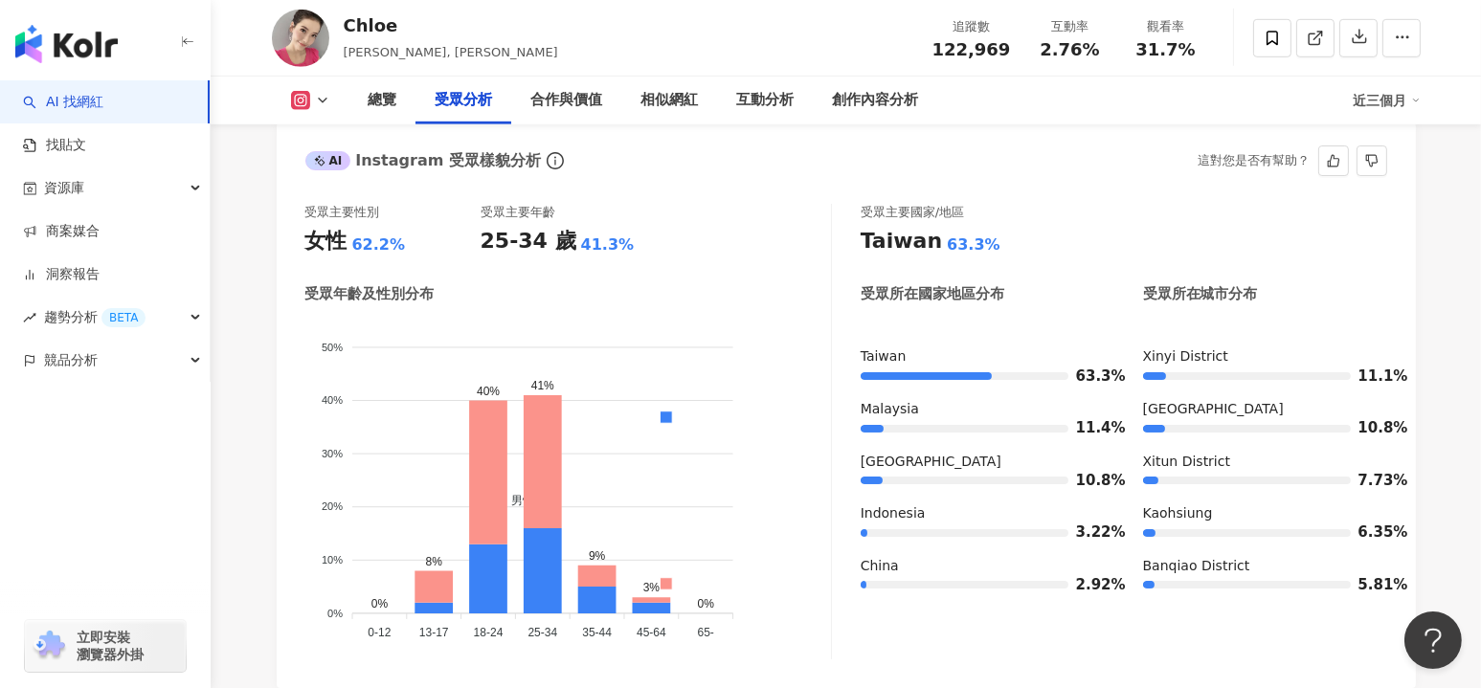
scroll to position [1681, 0]
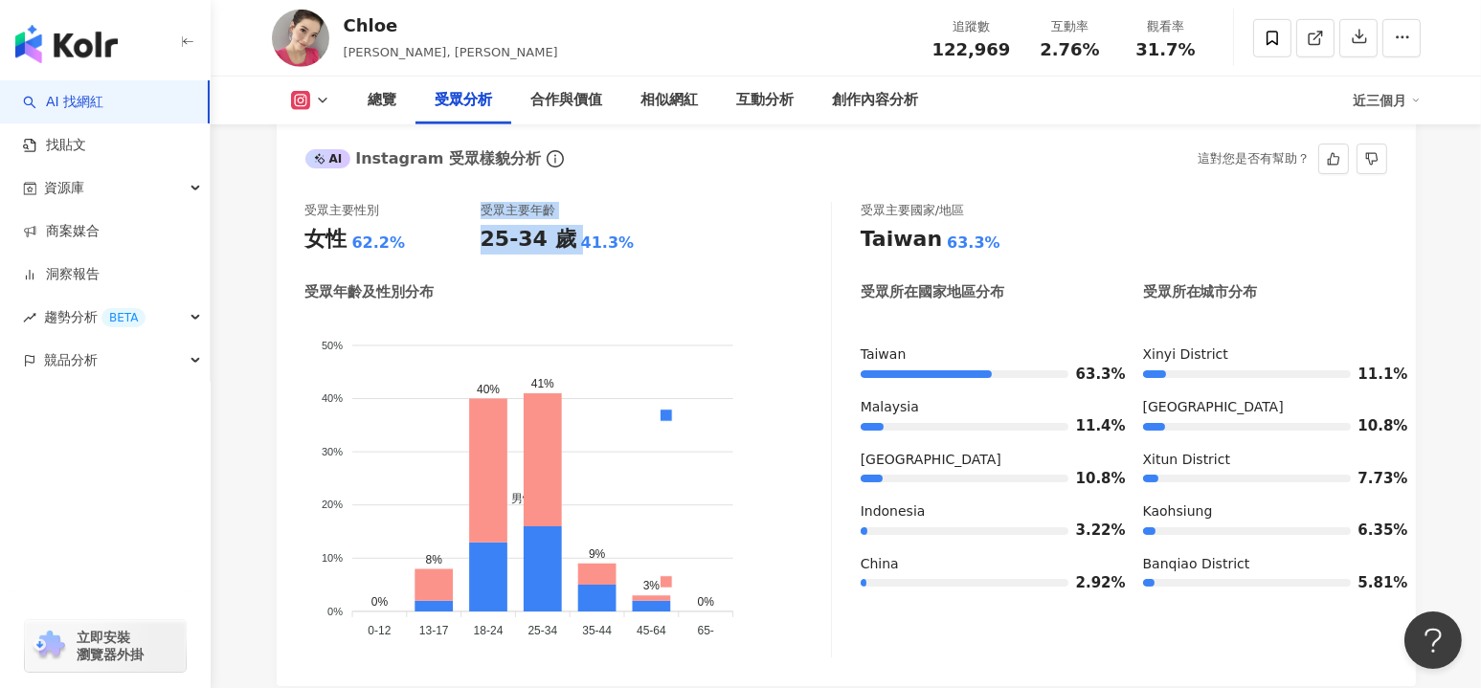
drag, startPoint x: 475, startPoint y: 243, endPoint x: 566, endPoint y: 248, distance: 91.1
click at [566, 248] on div "受眾主要性別 女性 62.2% 受眾主要年齡 25-34 歲 41.3%" at bounding box center [568, 228] width 526 height 52
click at [657, 249] on div "受眾主要性別 女性 62.2% 受眾主要年齡 25-34 歲 41.3%" at bounding box center [568, 228] width 526 height 52
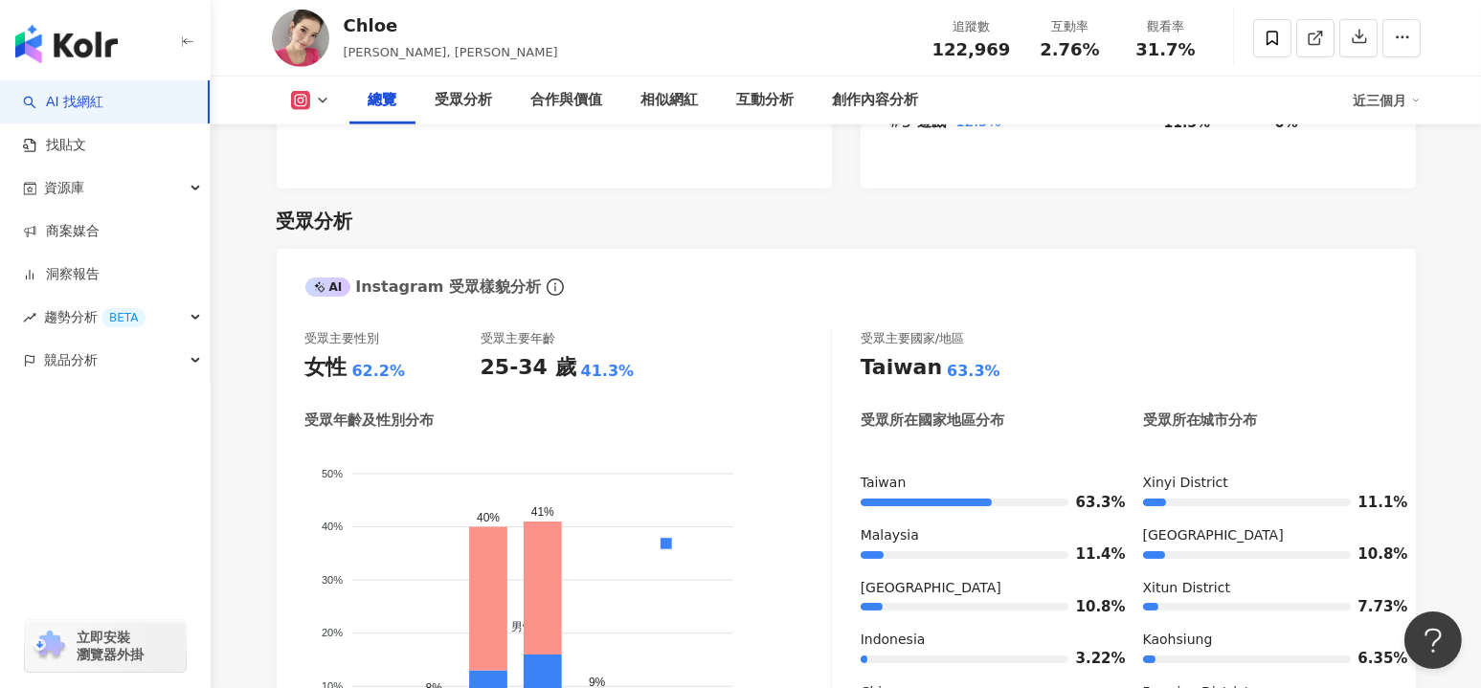
scroll to position [1522, 0]
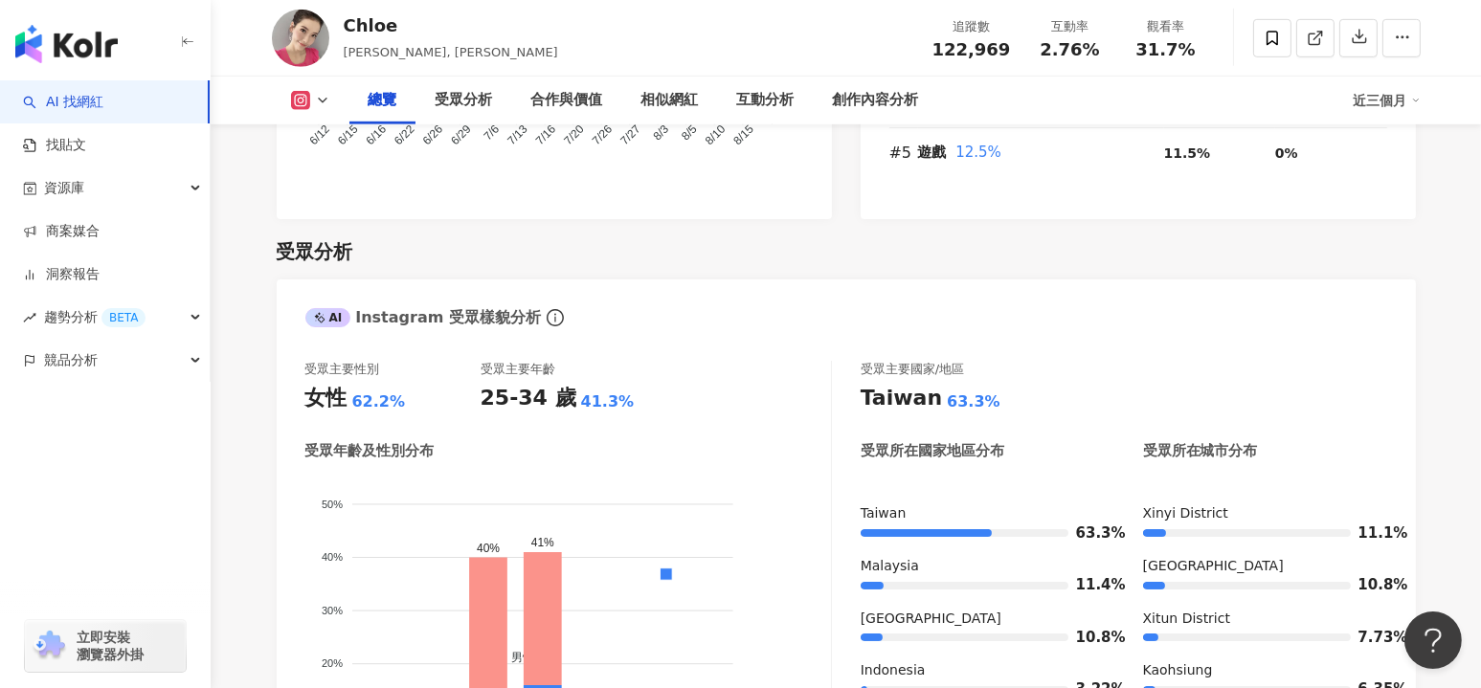
click at [325, 101] on icon at bounding box center [322, 100] width 15 height 15
click at [327, 176] on button "Facebook" at bounding box center [340, 180] width 115 height 27
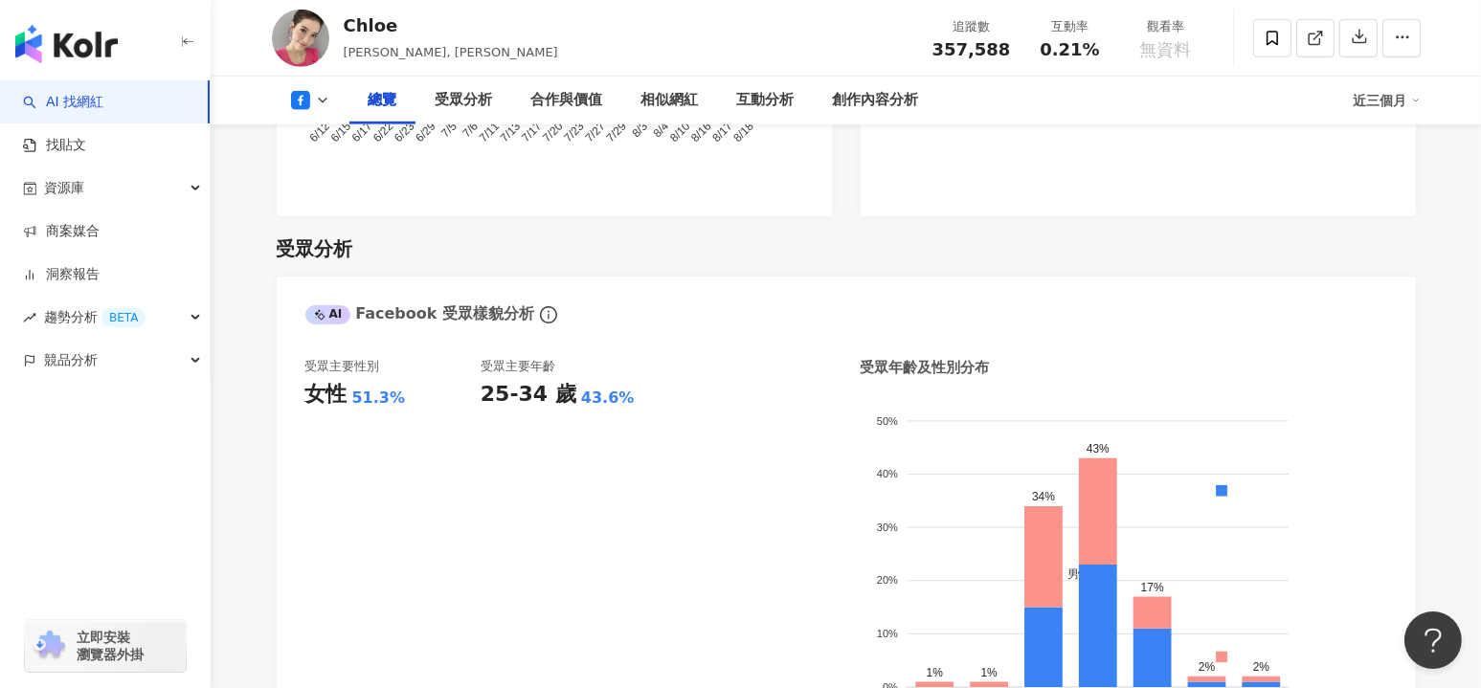
scroll to position [1518, 0]
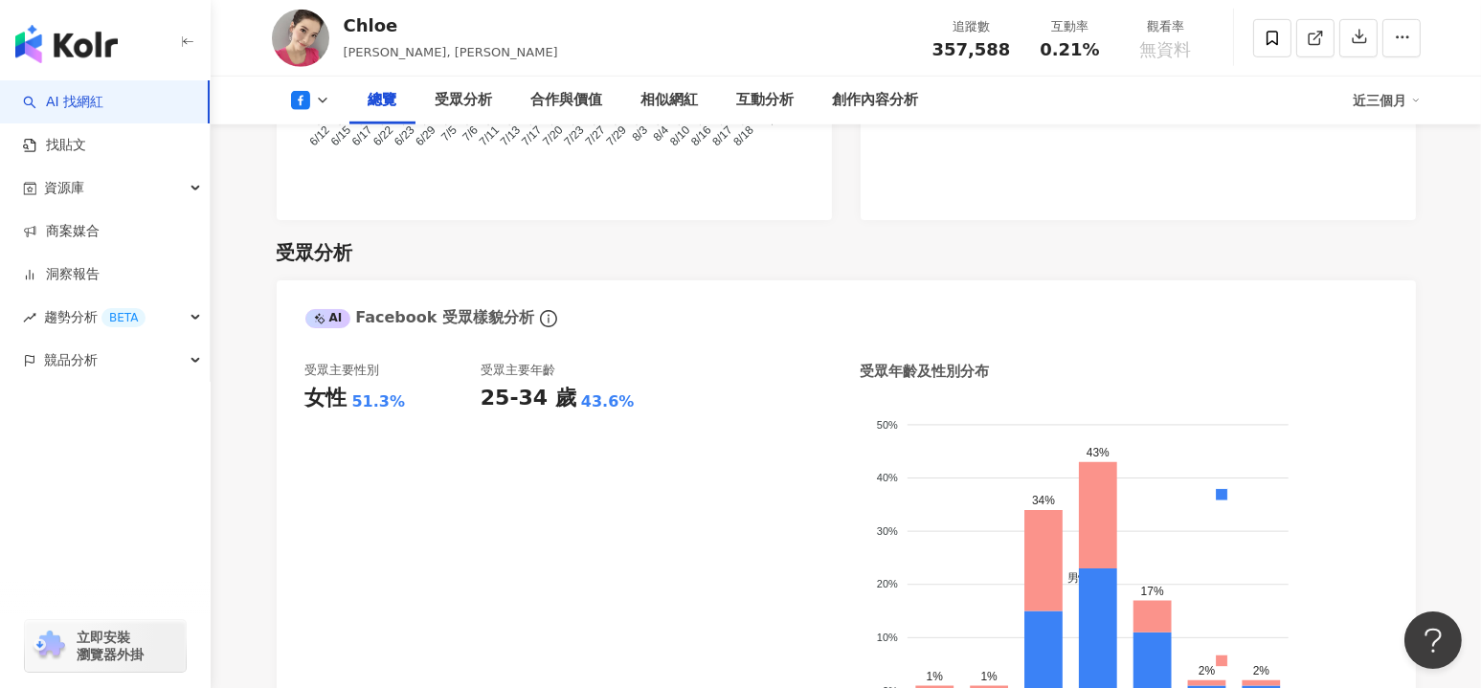
click at [507, 246] on div "受眾分析" at bounding box center [846, 252] width 1139 height 27
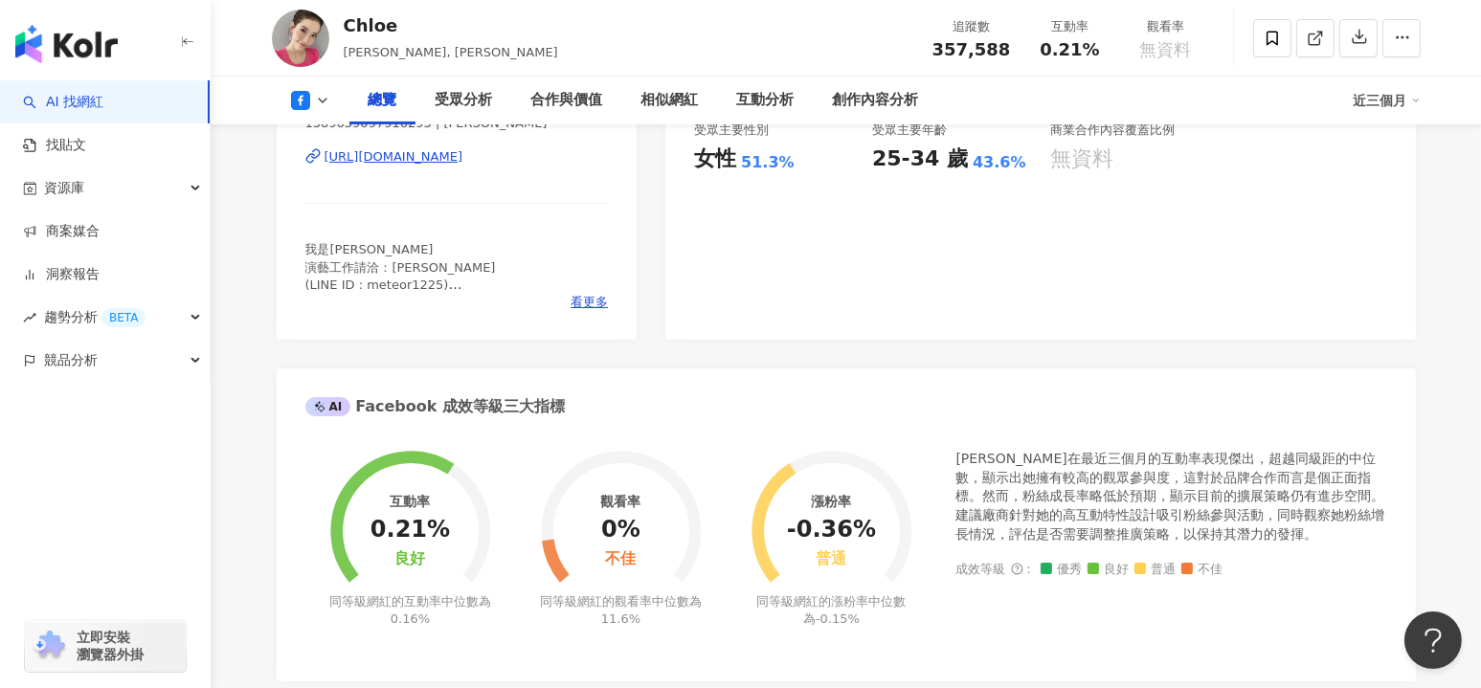
scroll to position [0, 0]
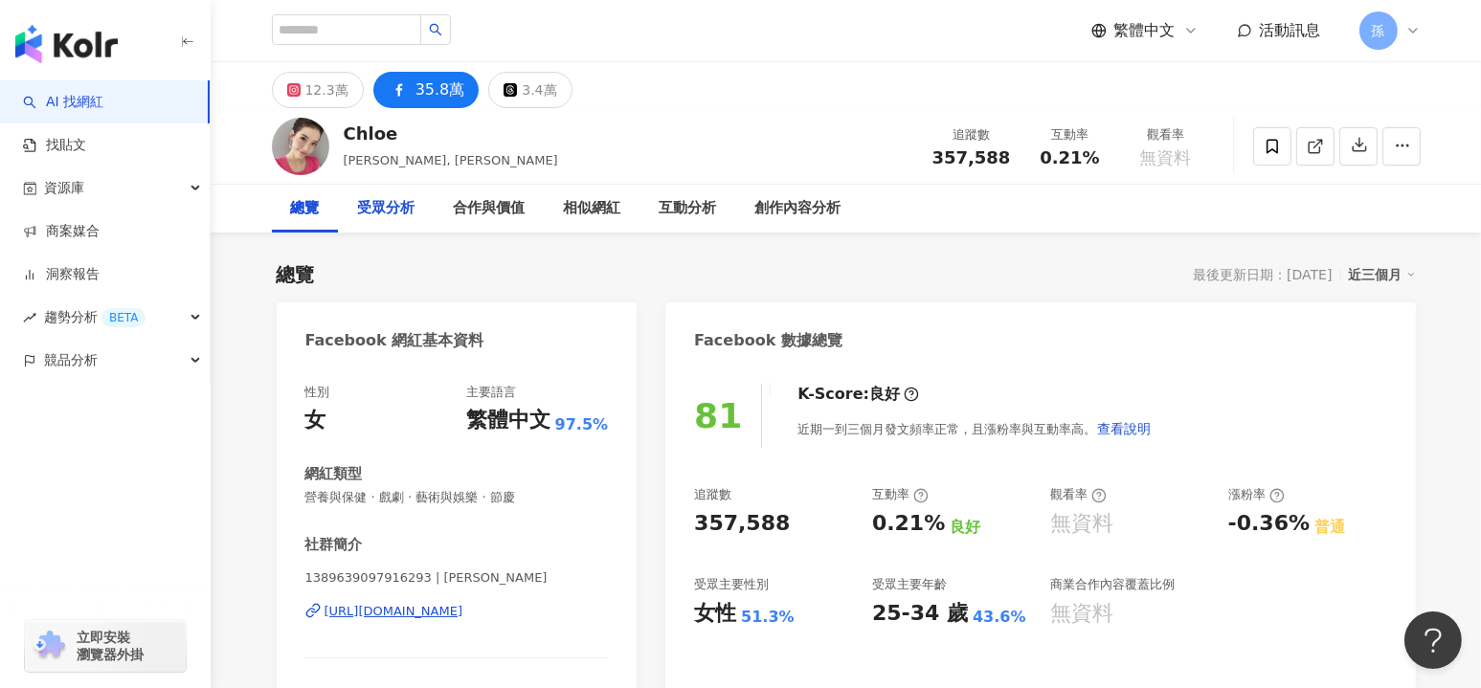
click at [387, 207] on div "受眾分析" at bounding box center [386, 208] width 57 height 23
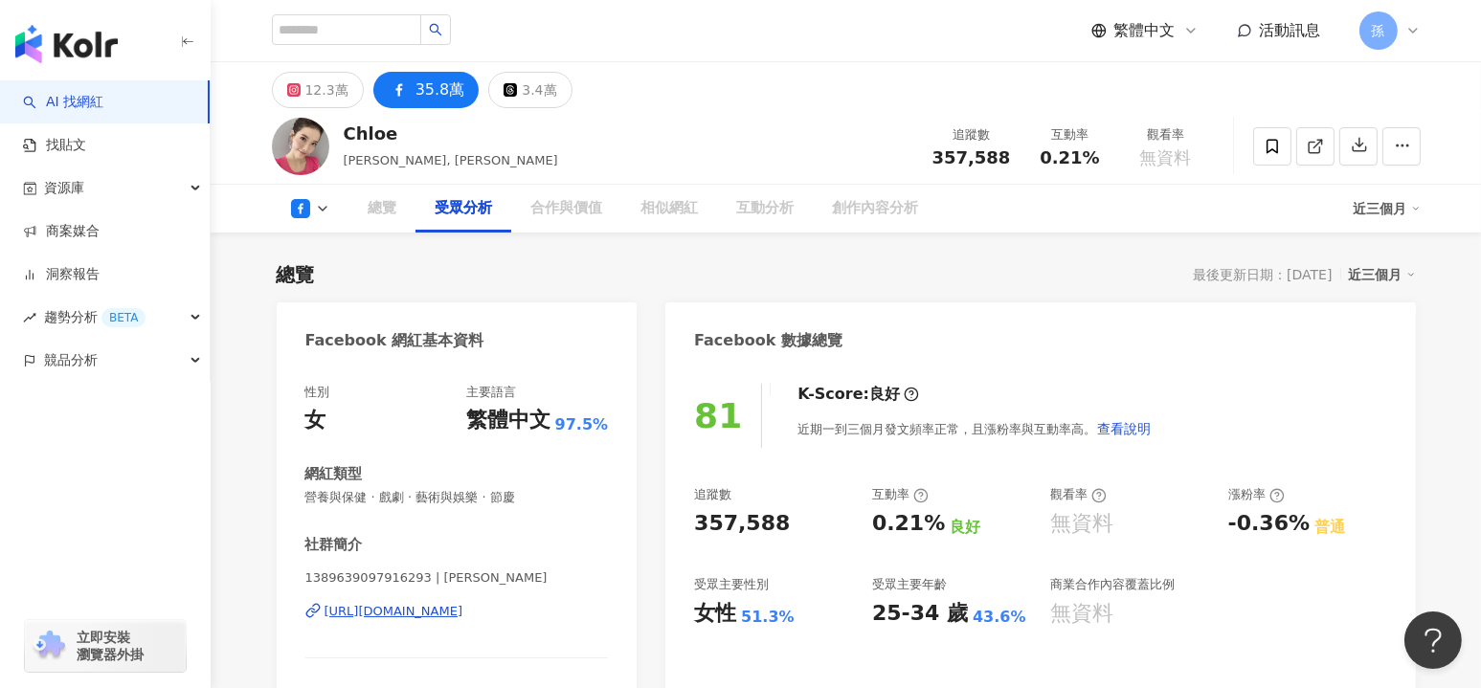
scroll to position [1614, 0]
